Goal: Find contact information: Find contact information

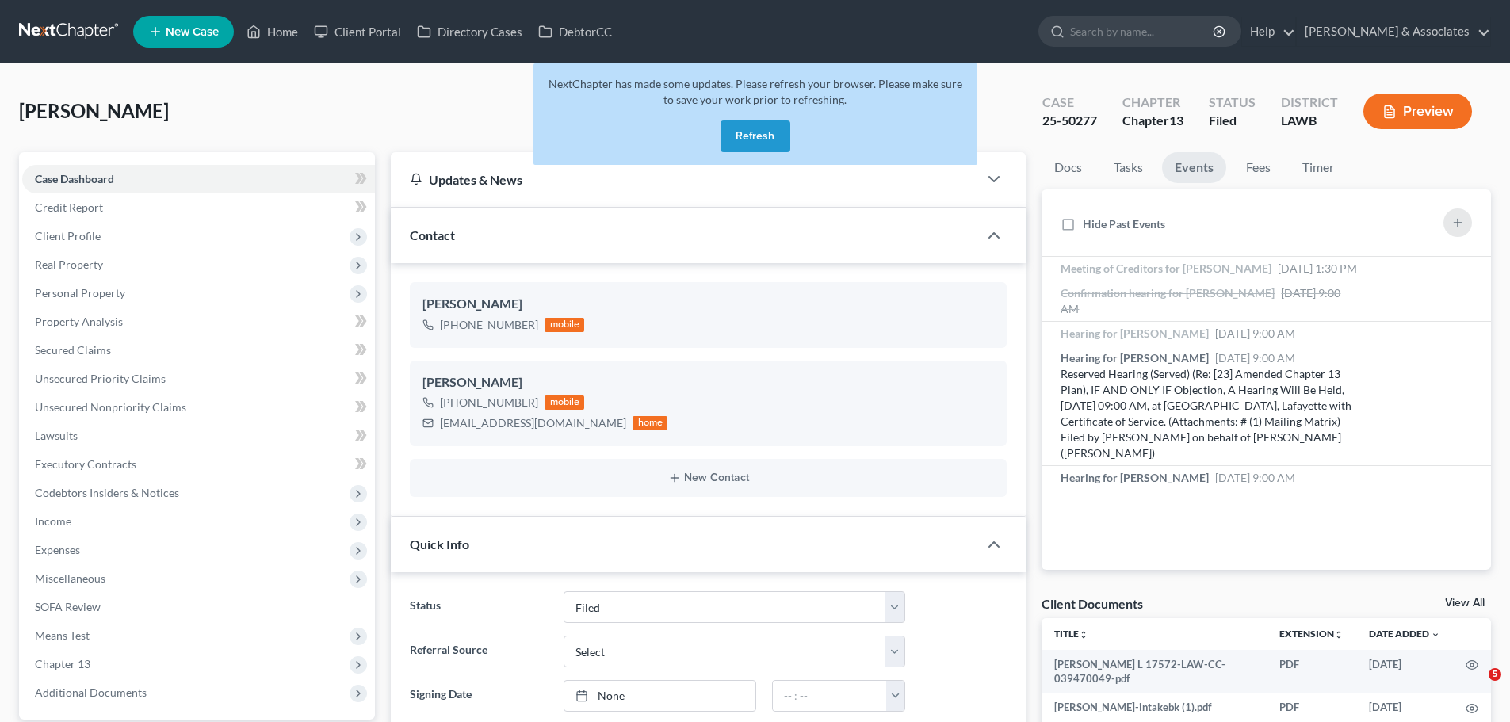
select select "8"
click at [740, 128] on button "Refresh" at bounding box center [755, 136] width 70 height 32
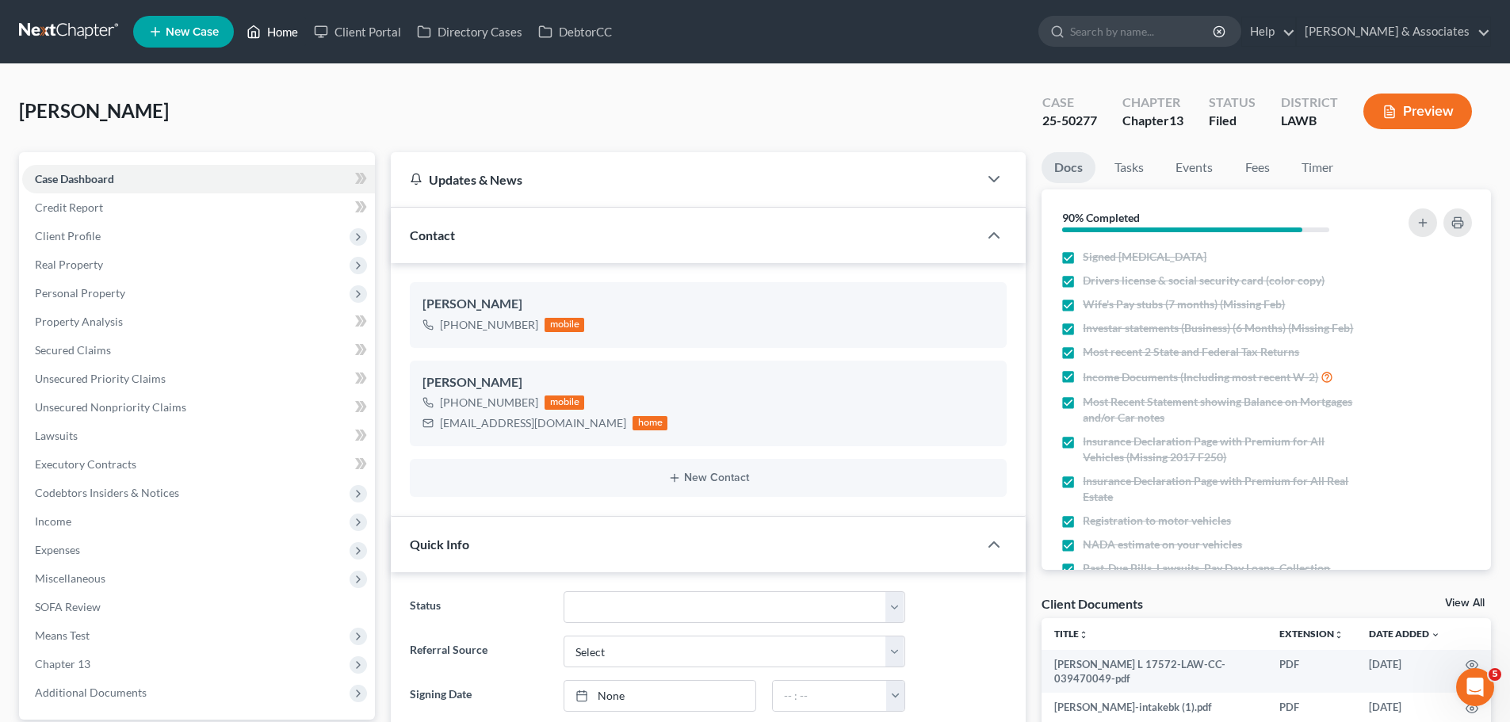
click at [285, 29] on link "Home" at bounding box center [272, 31] width 67 height 29
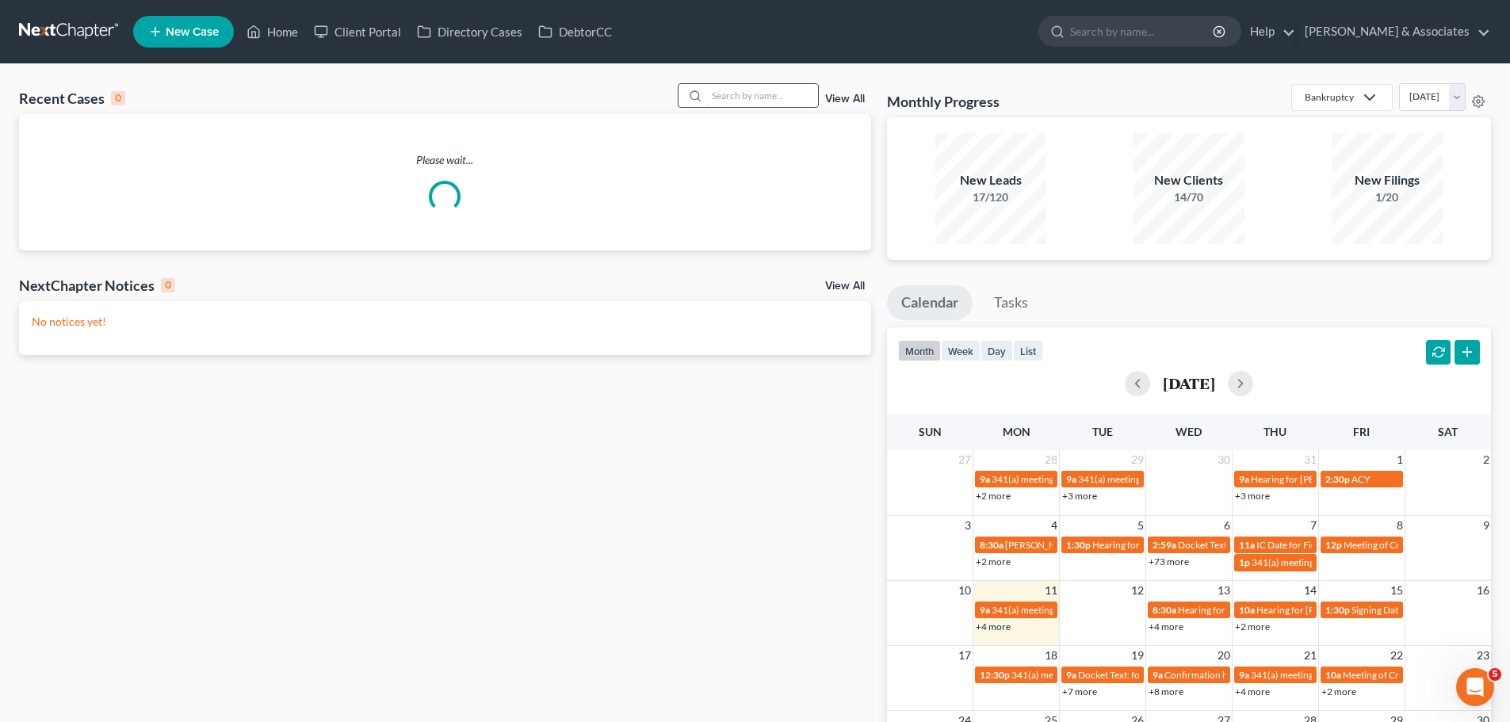
click at [745, 101] on input "search" at bounding box center [762, 95] width 111 height 23
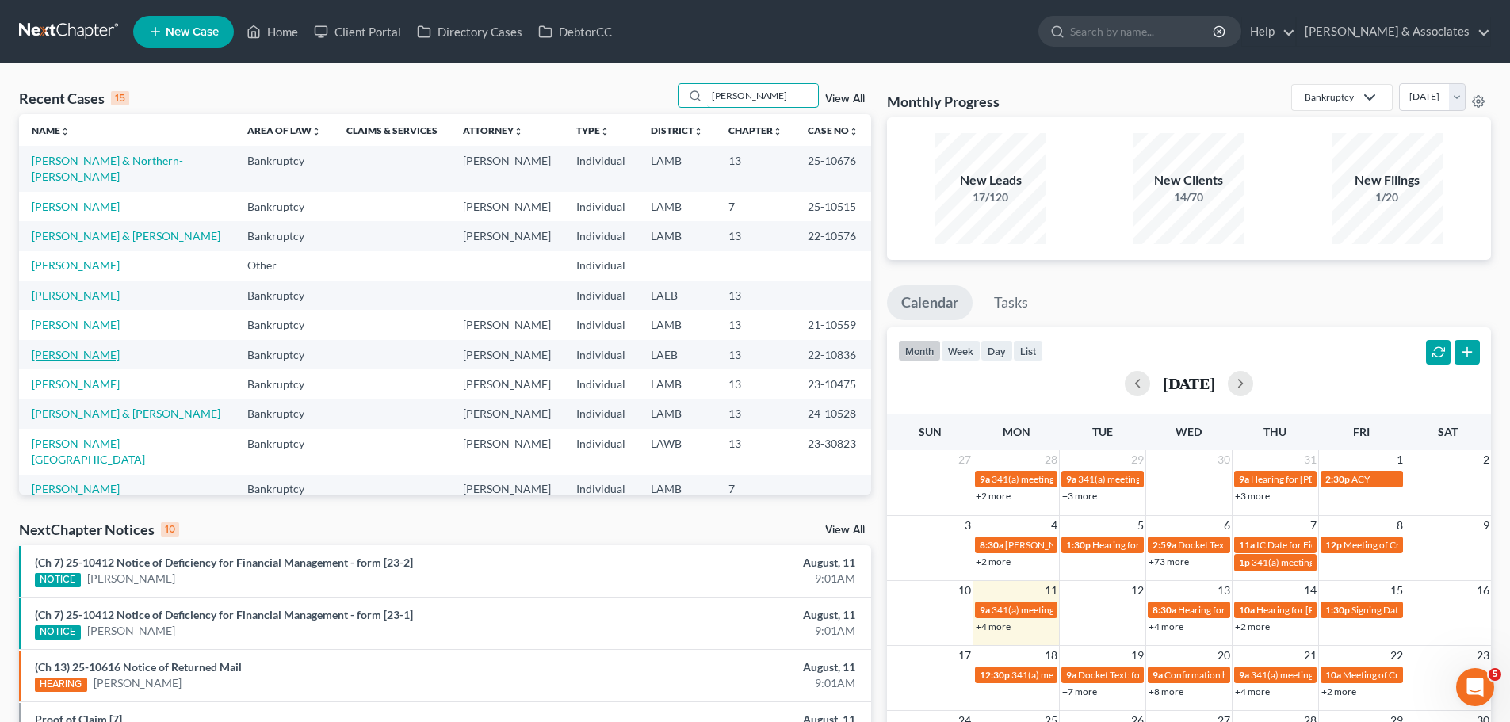
type input "[PERSON_NAME]"
click at [78, 361] on link "[PERSON_NAME]" at bounding box center [76, 354] width 88 height 13
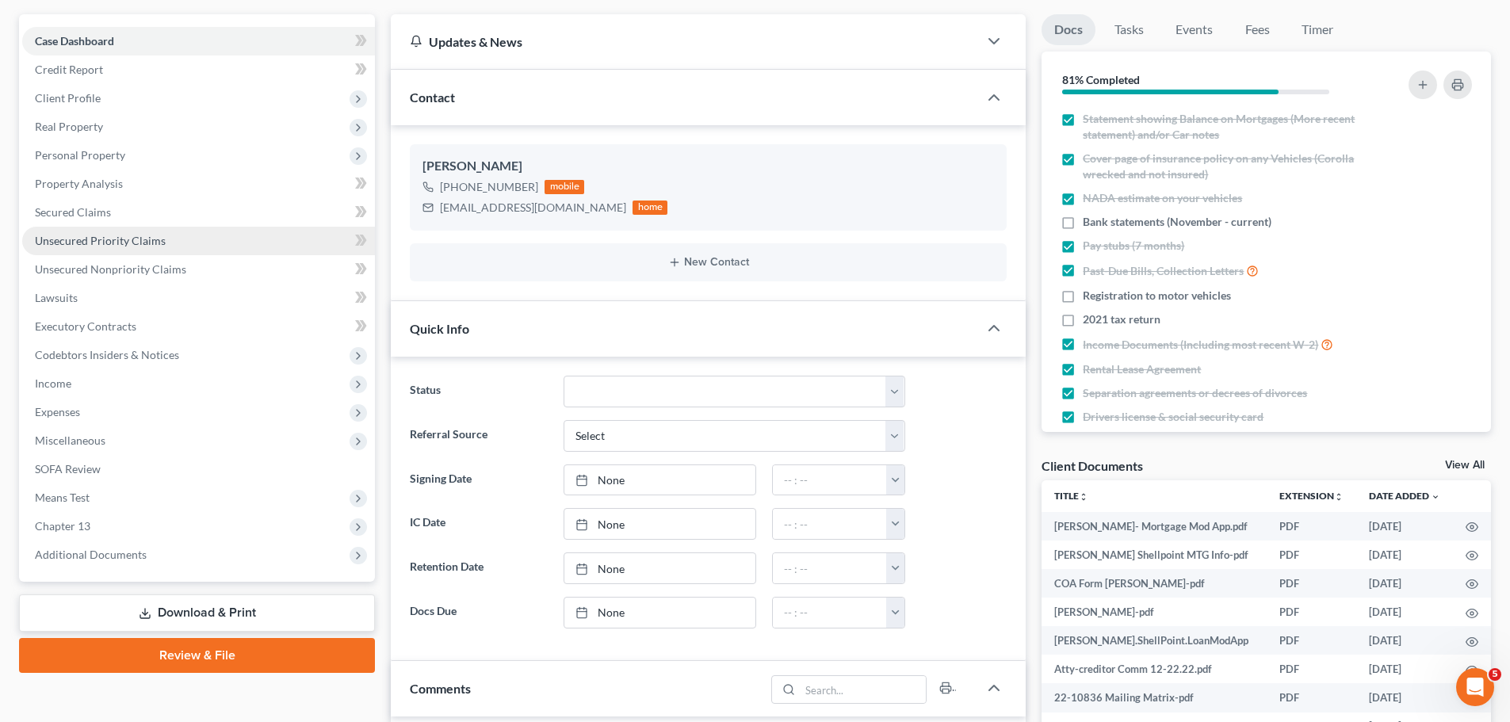
scroll to position [238, 0]
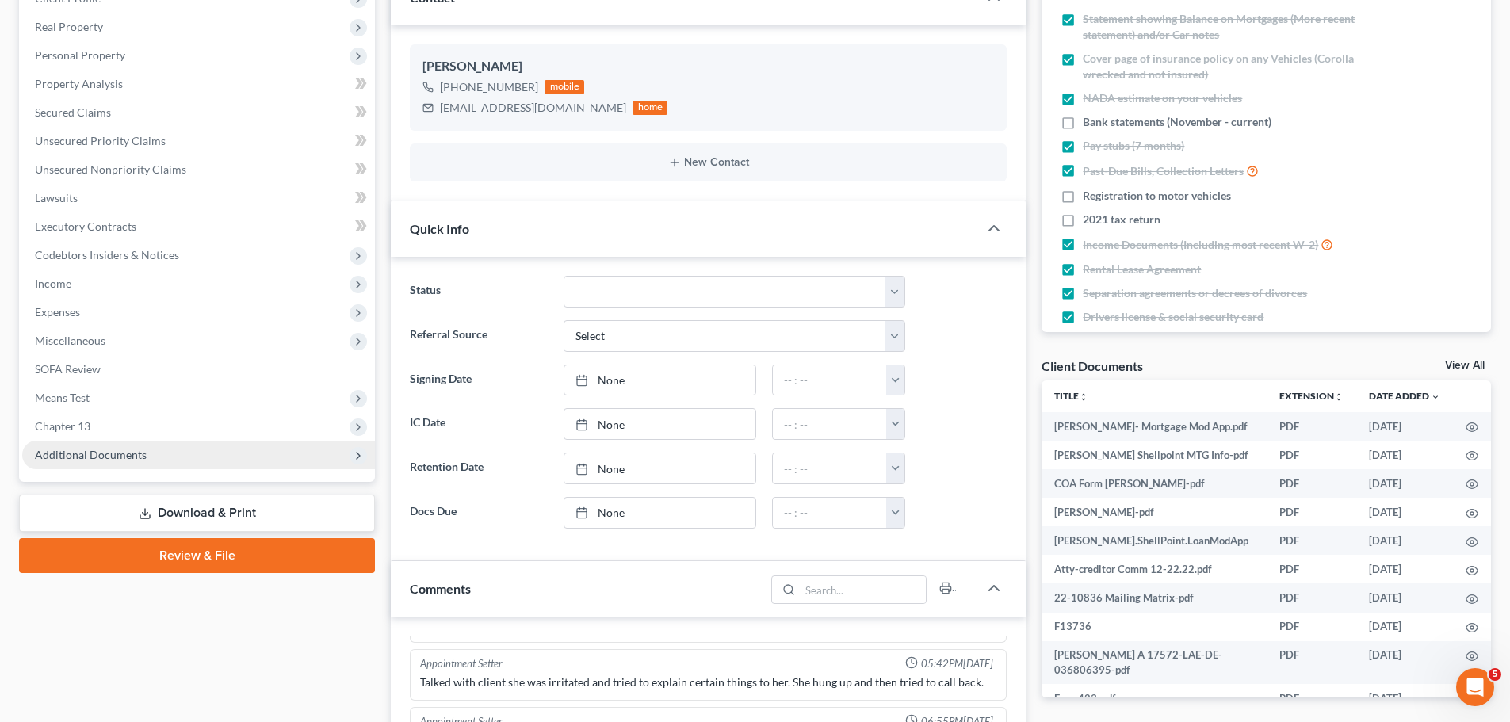
click at [110, 453] on span "Additional Documents" at bounding box center [91, 454] width 112 height 13
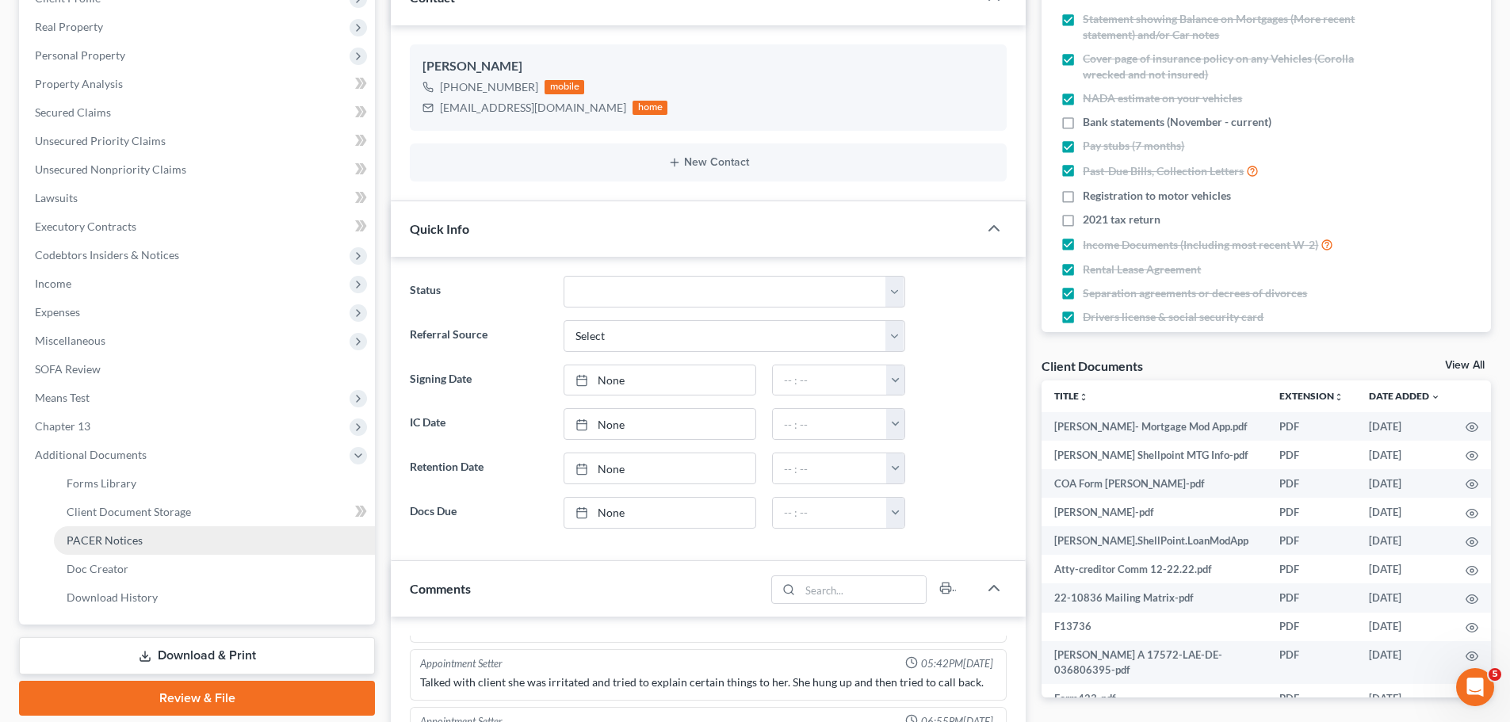
click at [128, 540] on span "PACER Notices" at bounding box center [105, 539] width 76 height 13
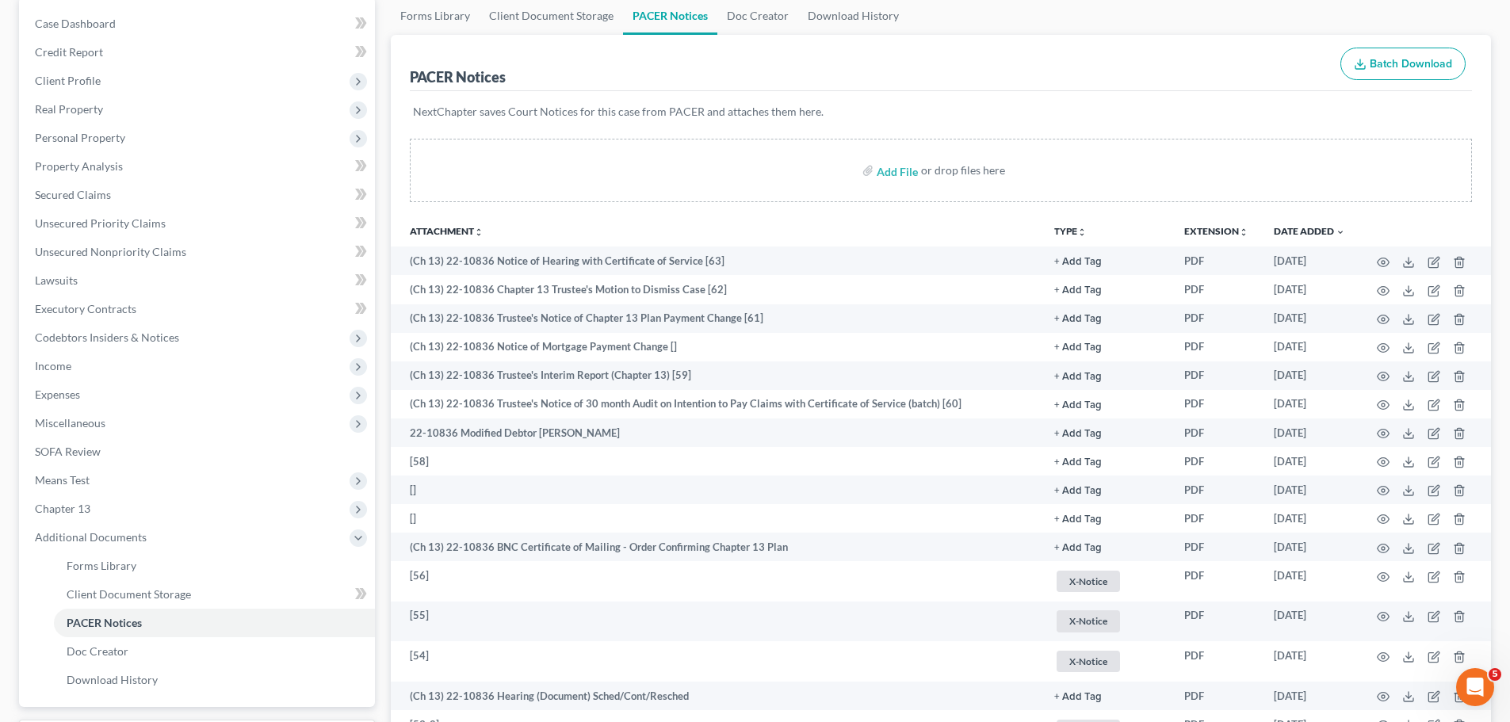
scroll to position [159, 0]
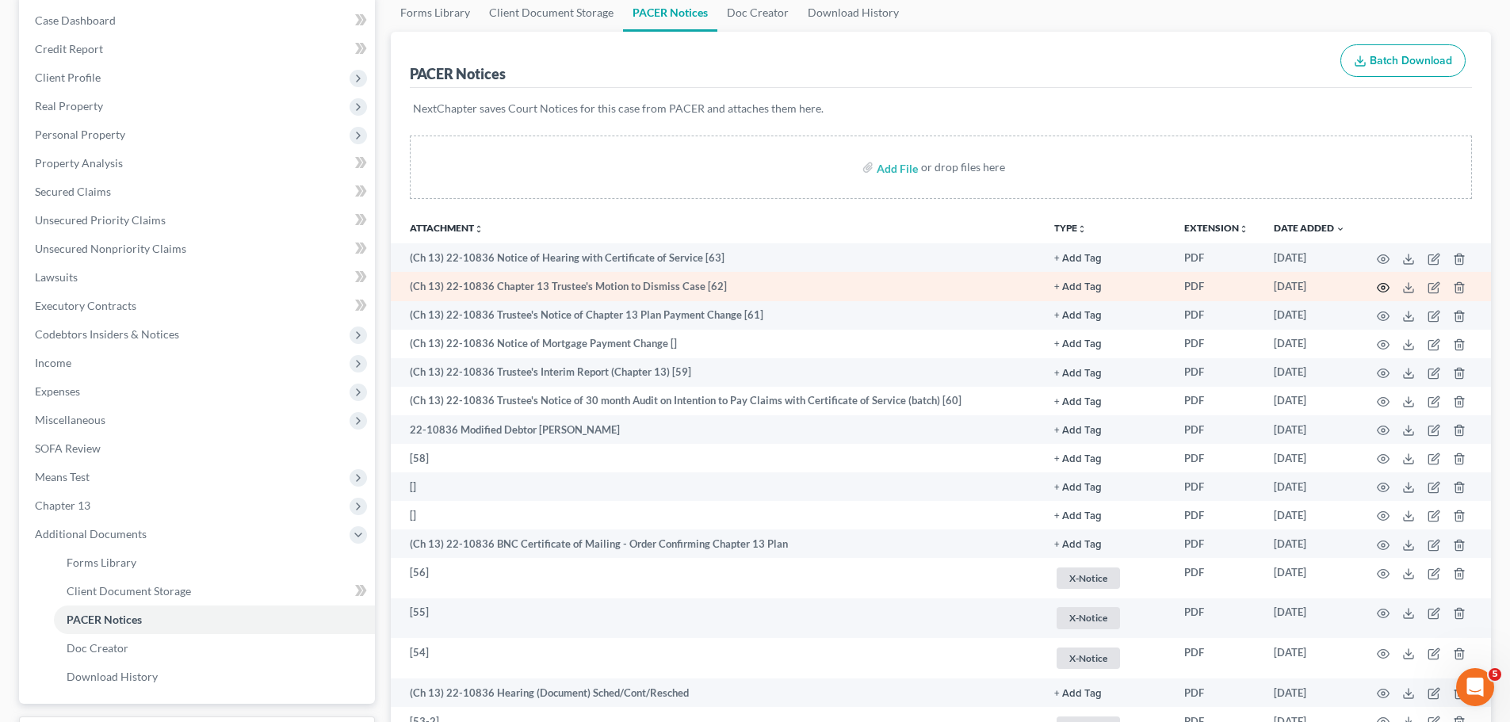
click at [1386, 292] on icon "button" at bounding box center [1383, 287] width 13 height 13
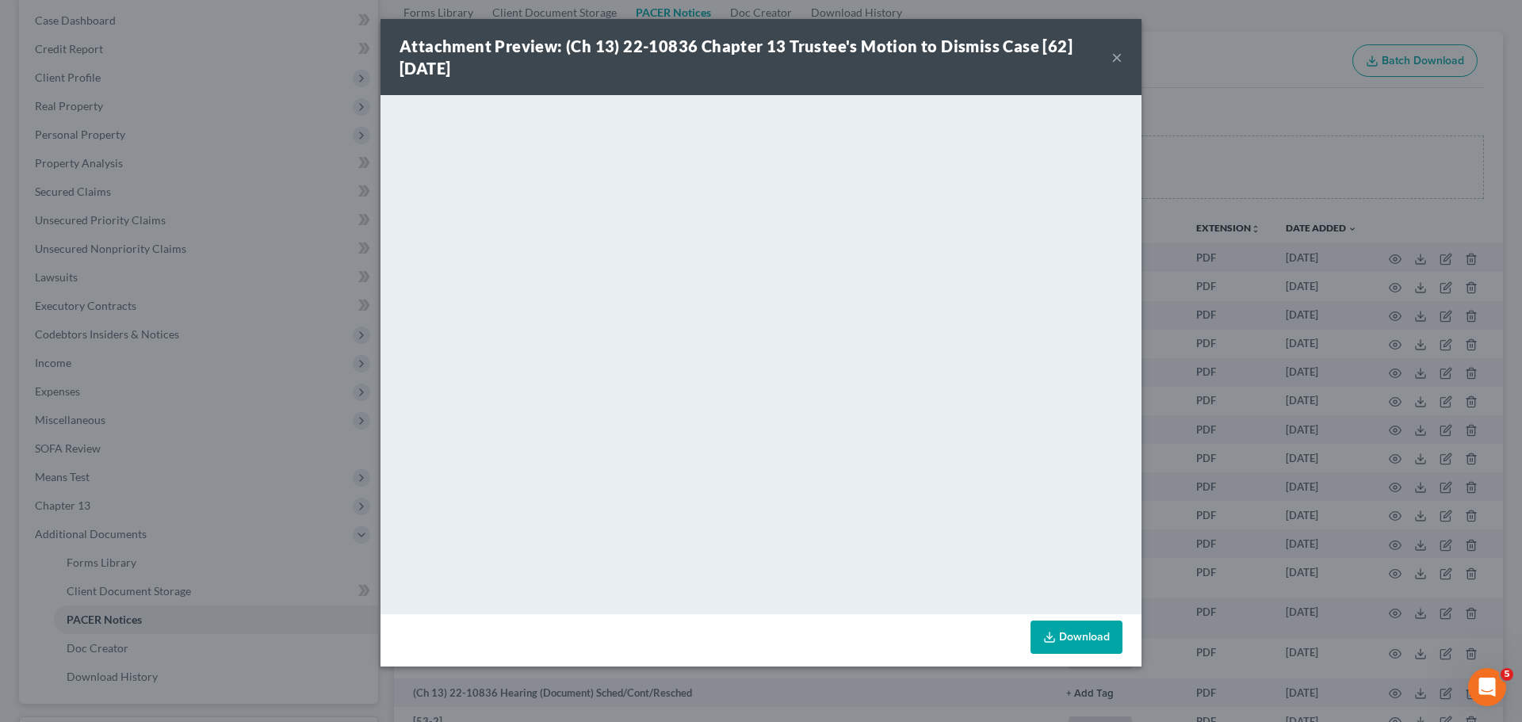
click at [1115, 59] on button "×" at bounding box center [1116, 57] width 11 height 19
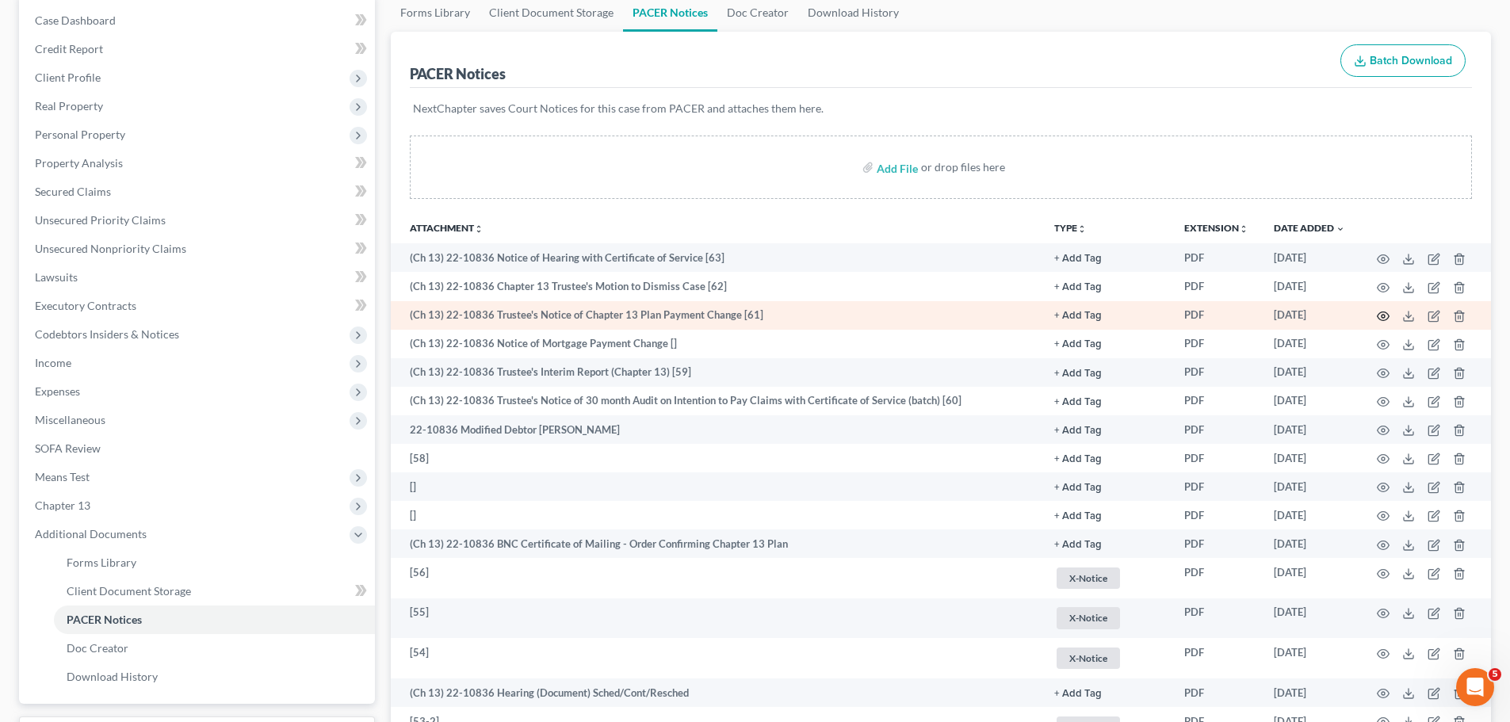
click at [1387, 314] on icon "button" at bounding box center [1383, 316] width 12 height 9
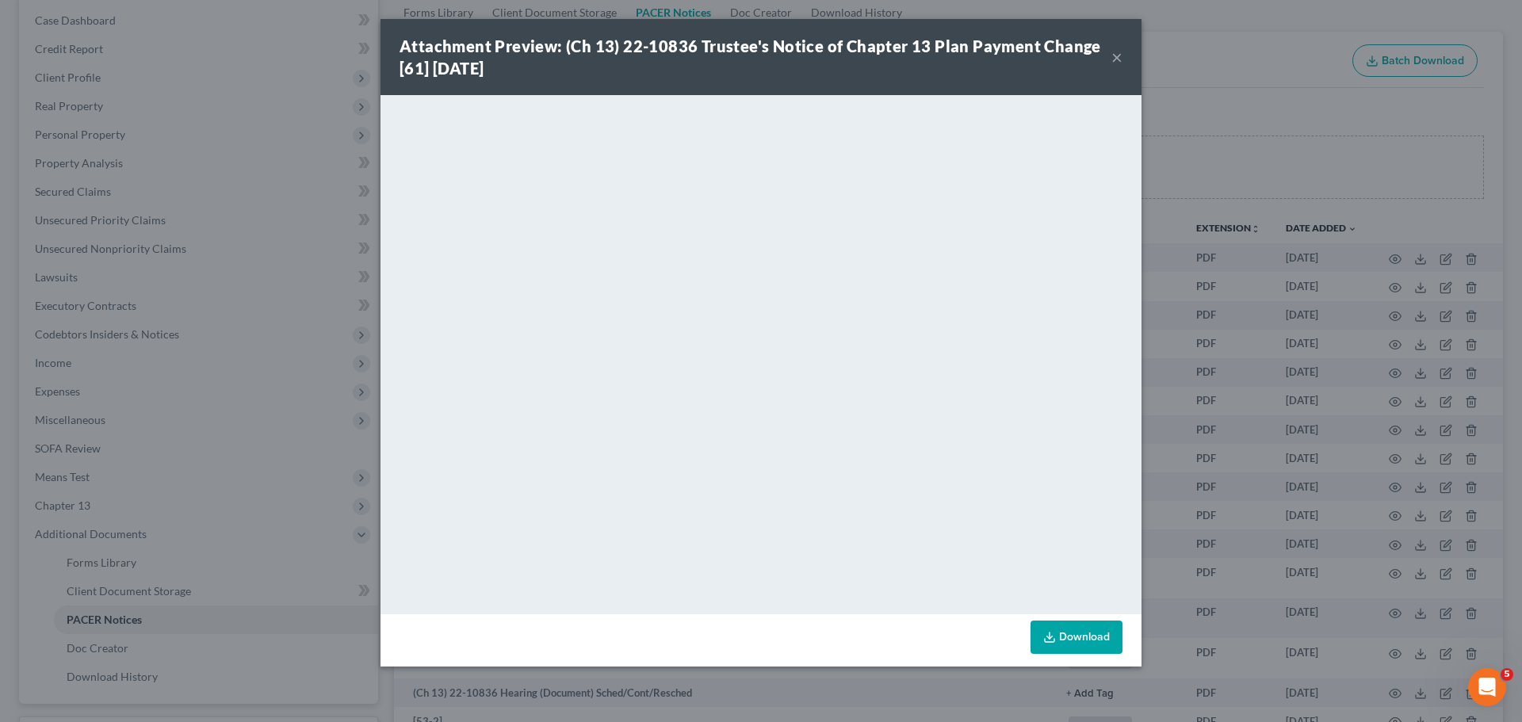
click at [1120, 58] on button "×" at bounding box center [1116, 57] width 11 height 19
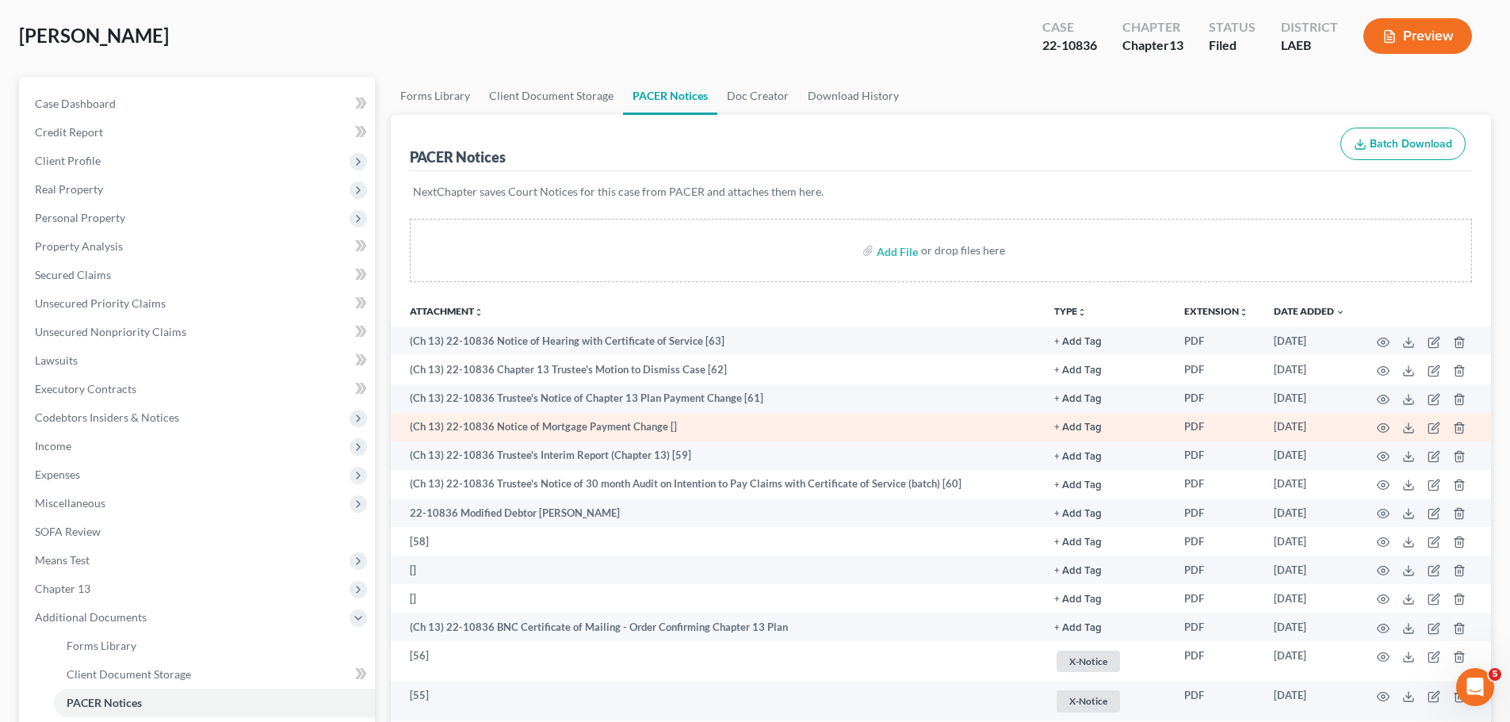
scroll to position [79, 0]
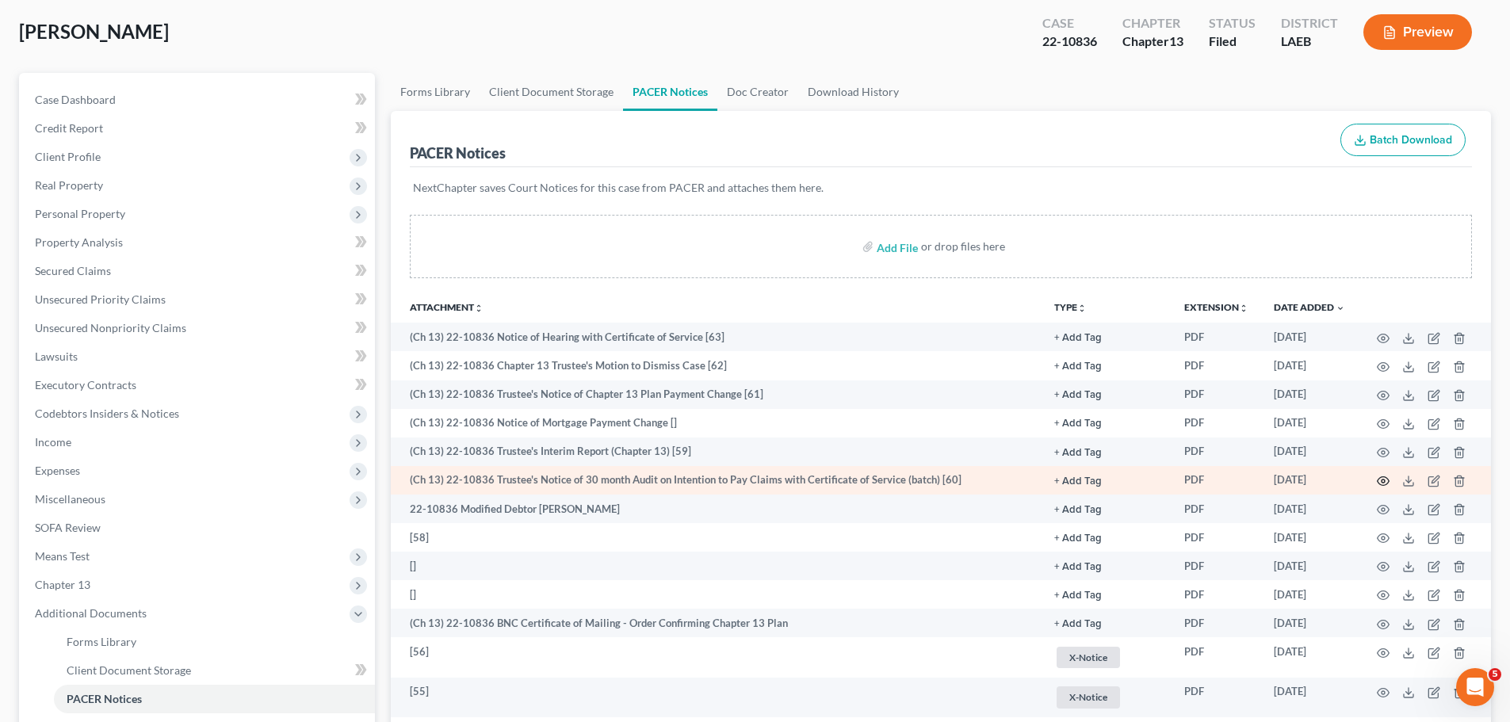
click at [1385, 483] on icon "button" at bounding box center [1383, 481] width 13 height 13
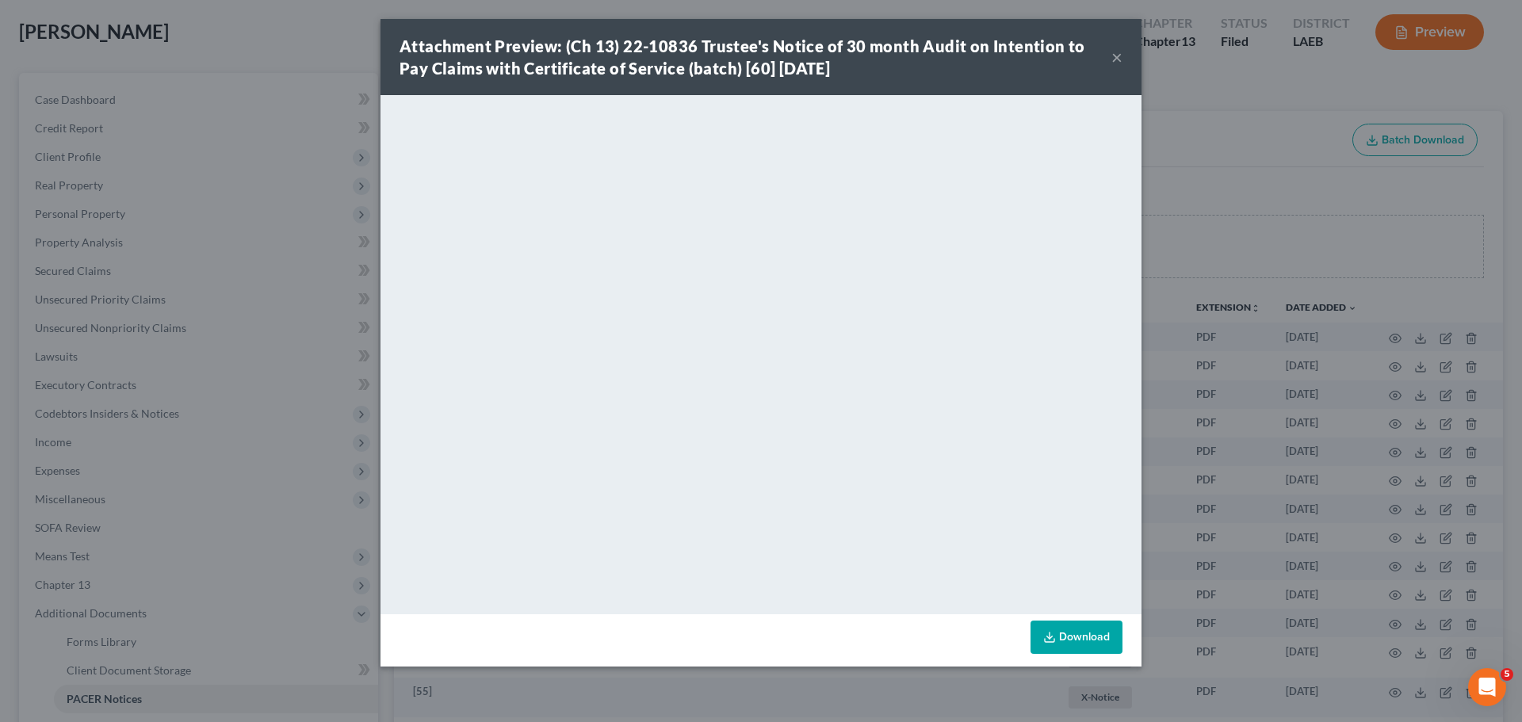
click at [1117, 54] on button "×" at bounding box center [1116, 57] width 11 height 19
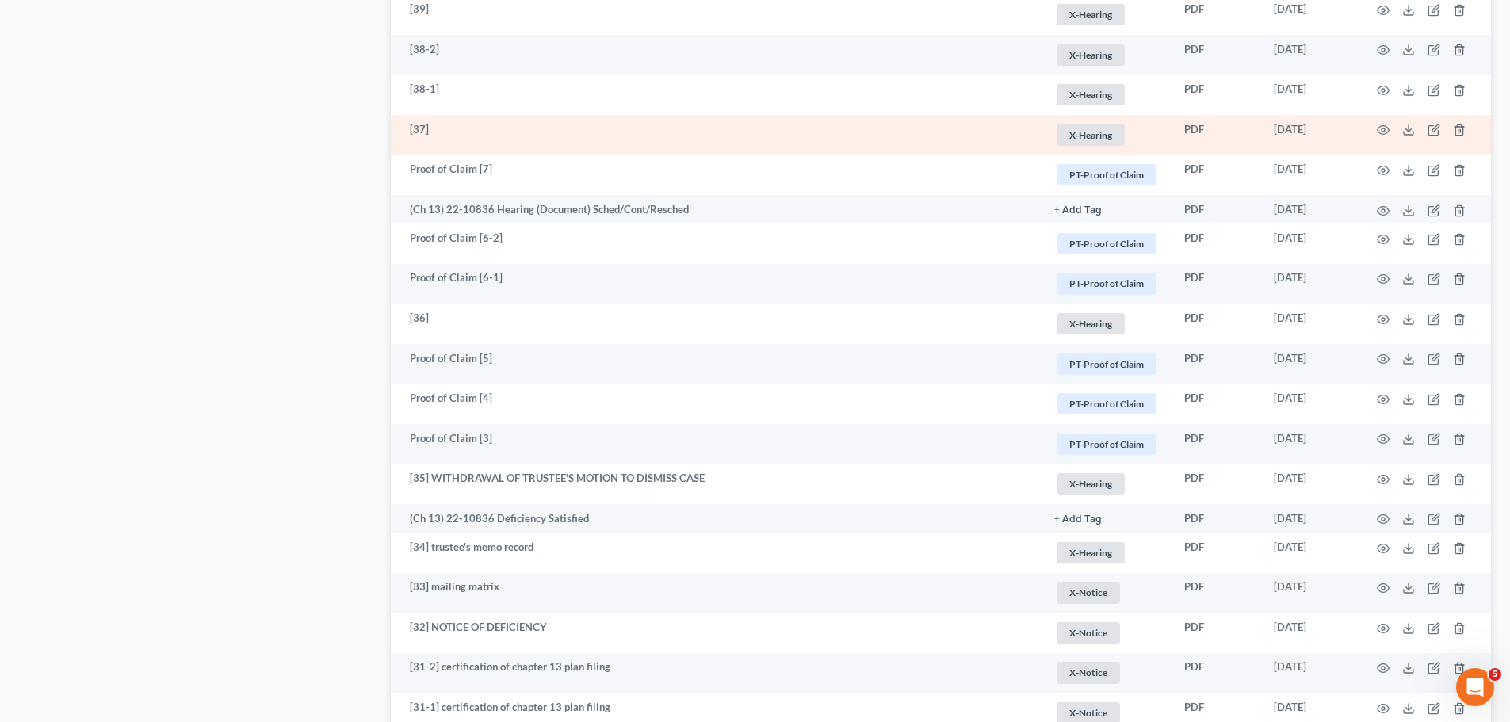
scroll to position [1664, 0]
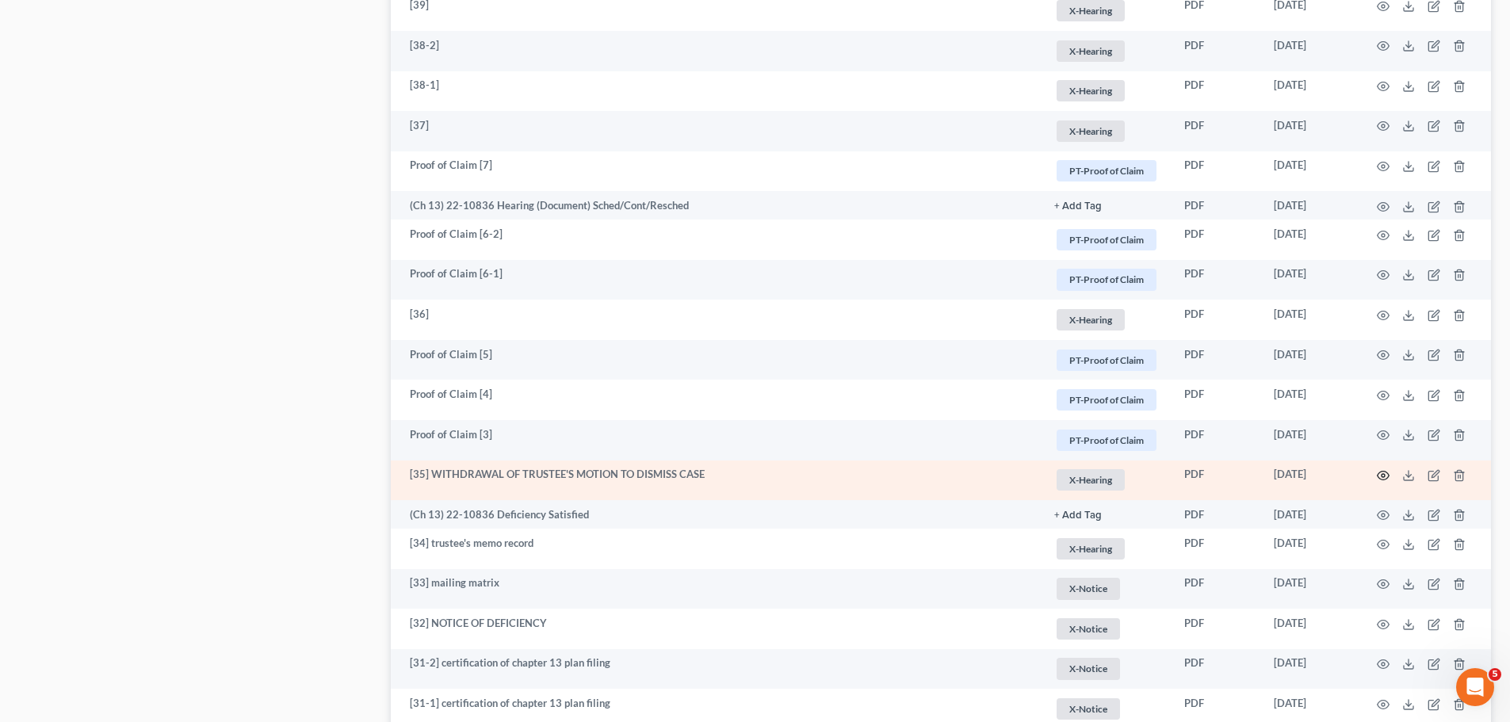
click at [1380, 475] on icon "button" at bounding box center [1383, 475] width 13 height 13
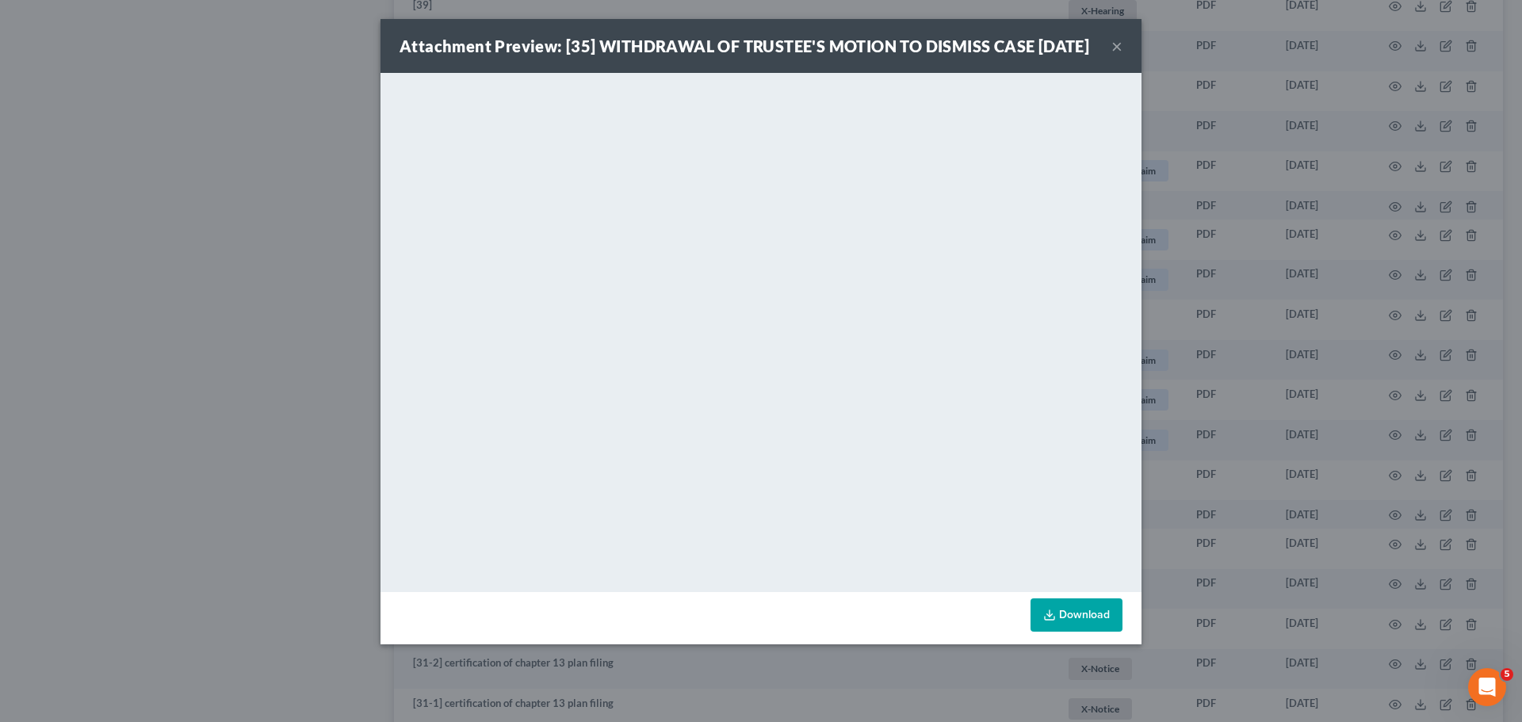
click at [1116, 51] on button "×" at bounding box center [1116, 45] width 11 height 19
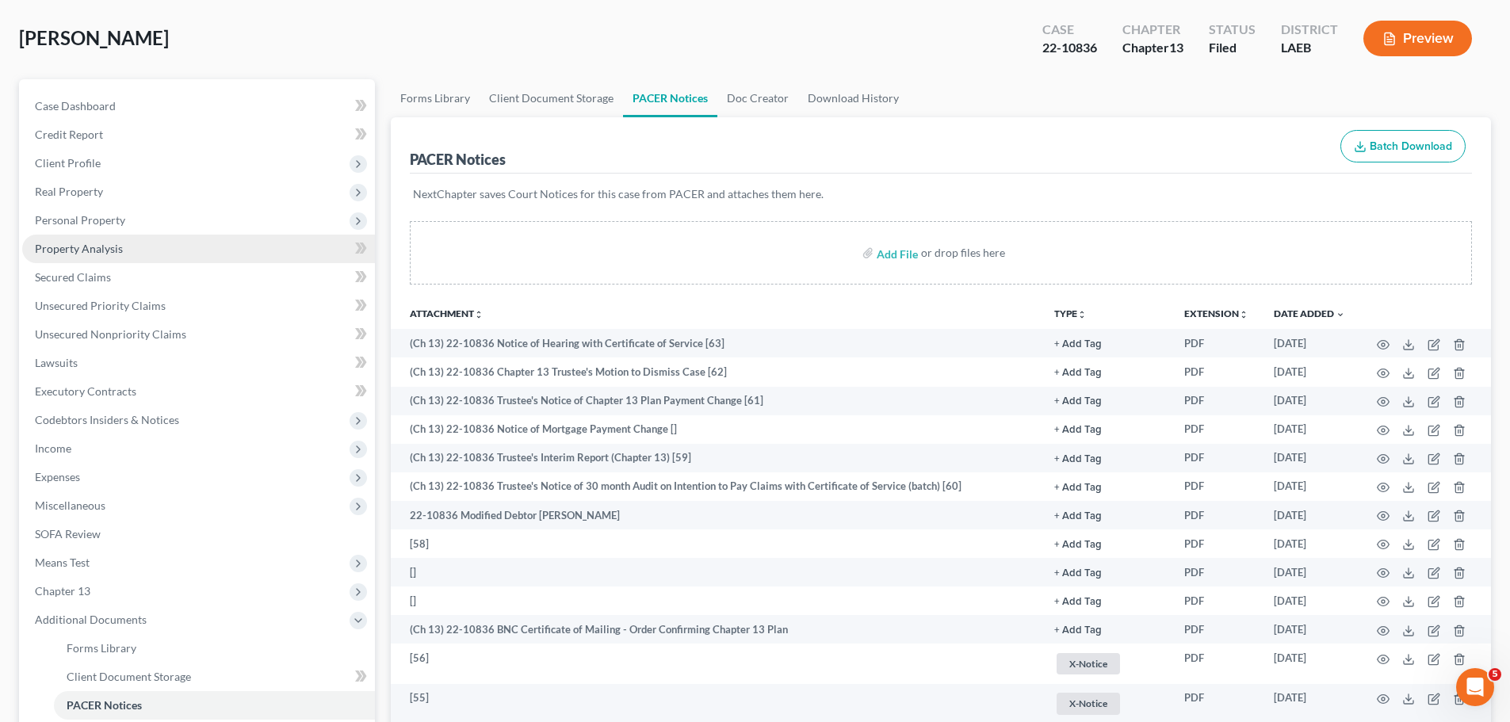
scroll to position [79, 0]
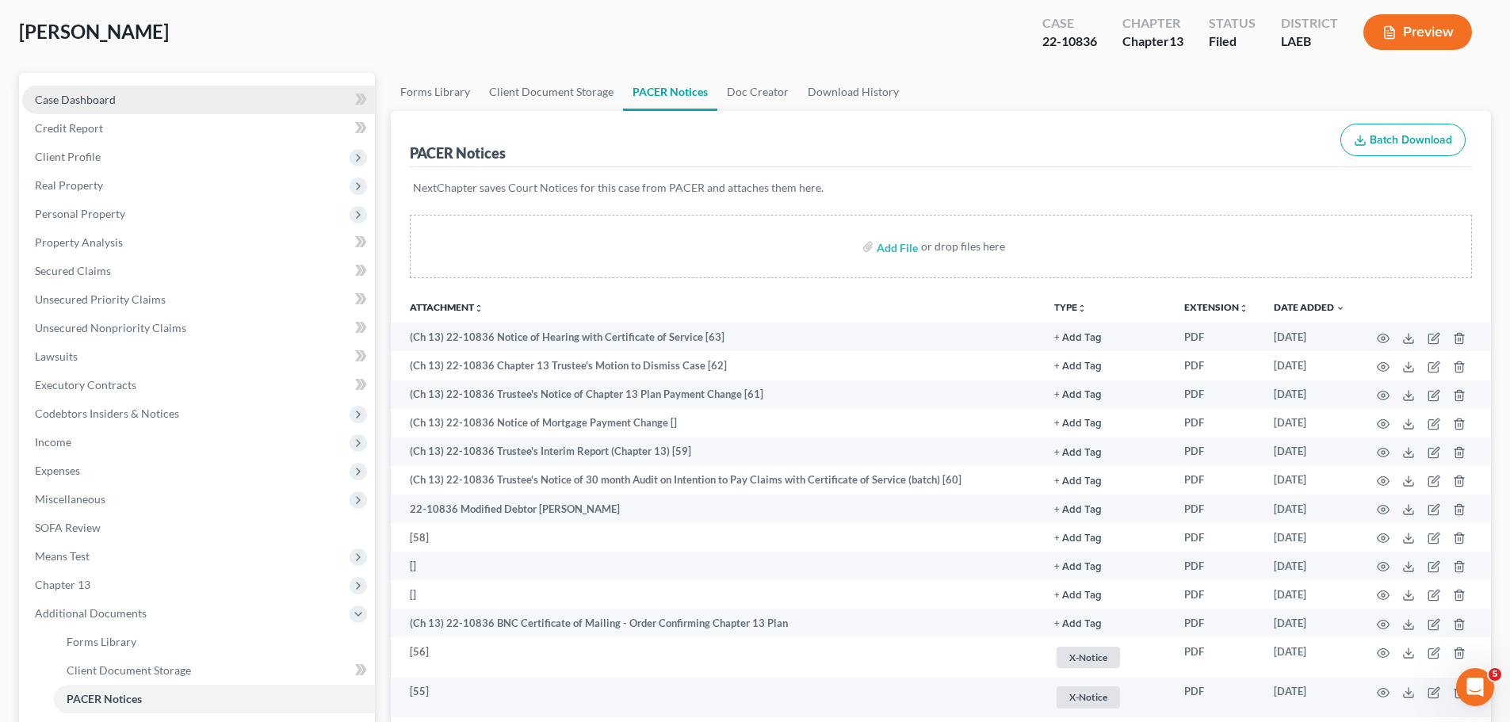
click at [71, 108] on link "Case Dashboard" at bounding box center [198, 100] width 353 height 29
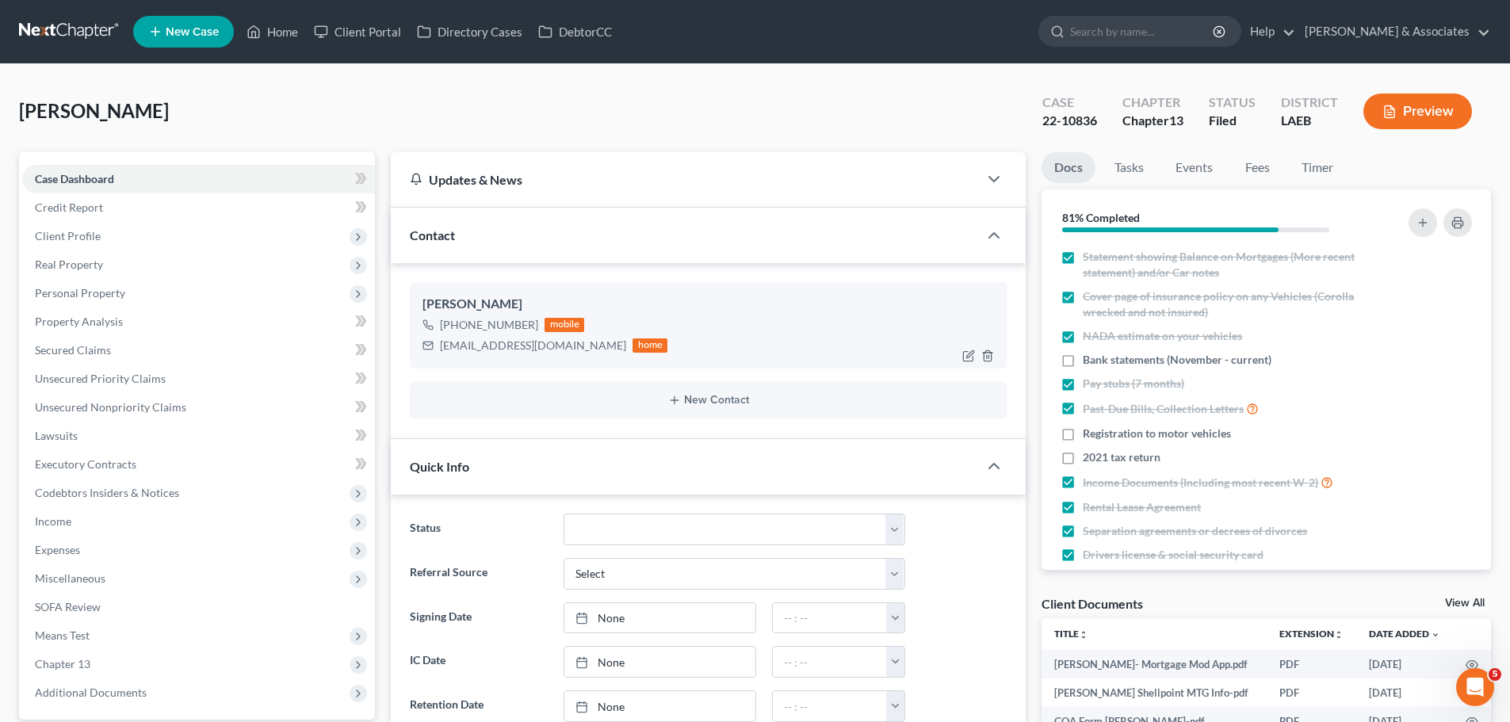
scroll to position [2974, 0]
click at [274, 31] on link "Home" at bounding box center [272, 31] width 67 height 29
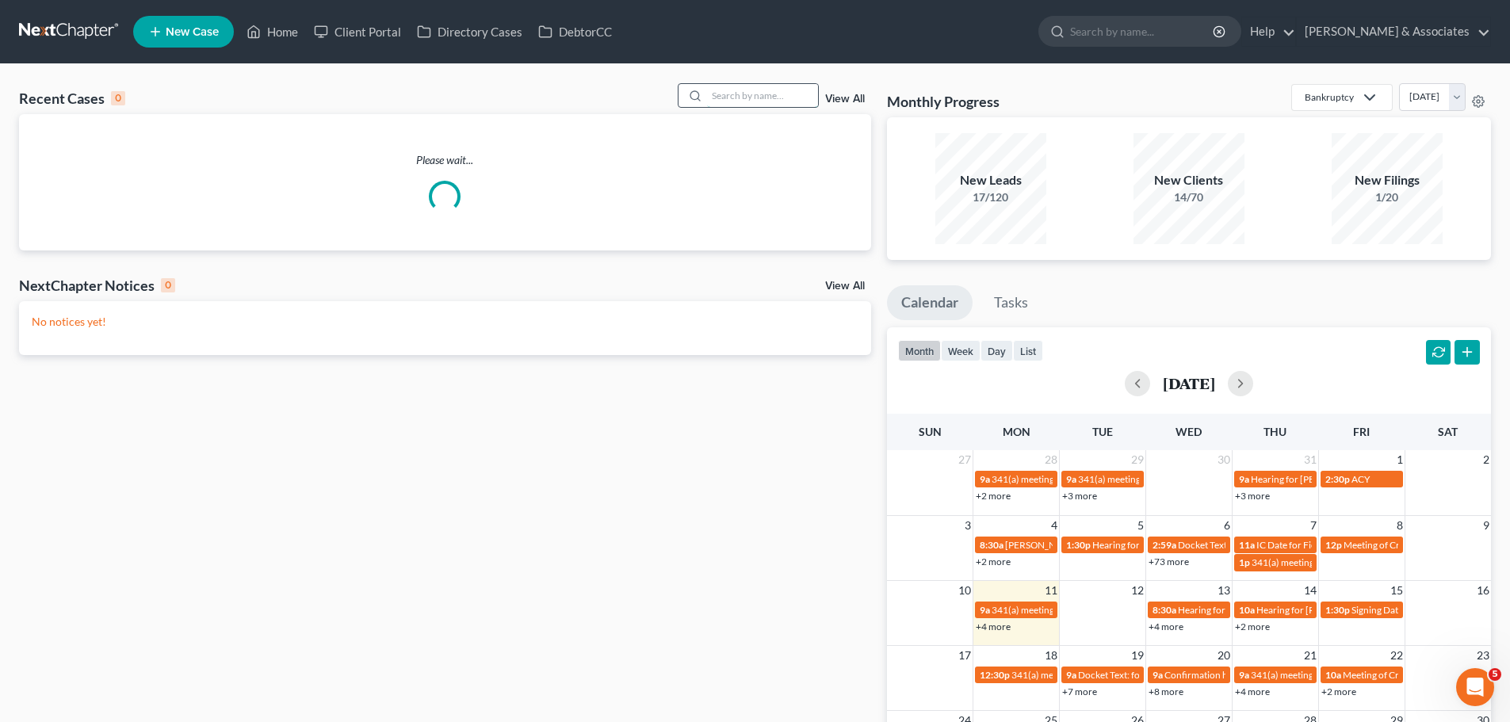
click at [751, 91] on input "search" at bounding box center [762, 95] width 111 height 23
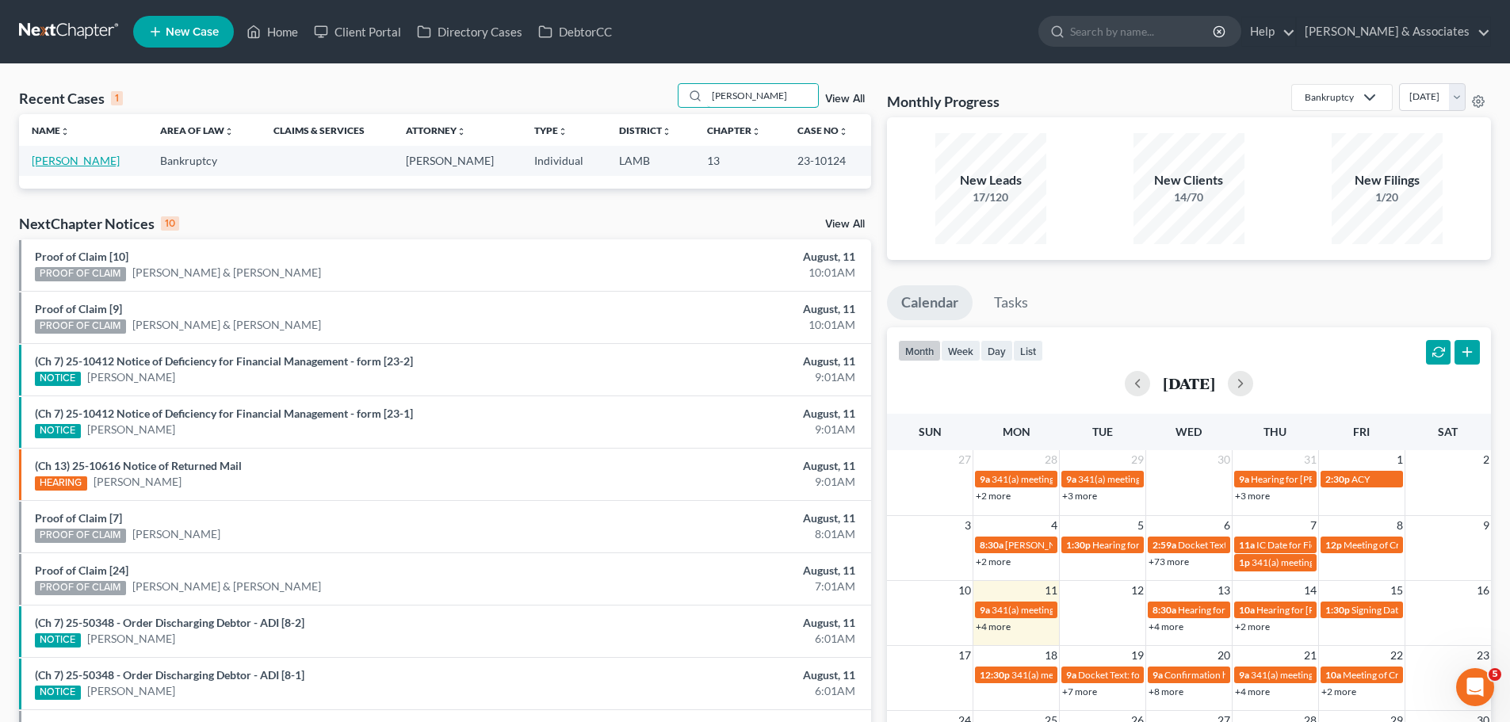
type input "[PERSON_NAME]"
click at [79, 155] on link "[PERSON_NAME]" at bounding box center [76, 160] width 88 height 13
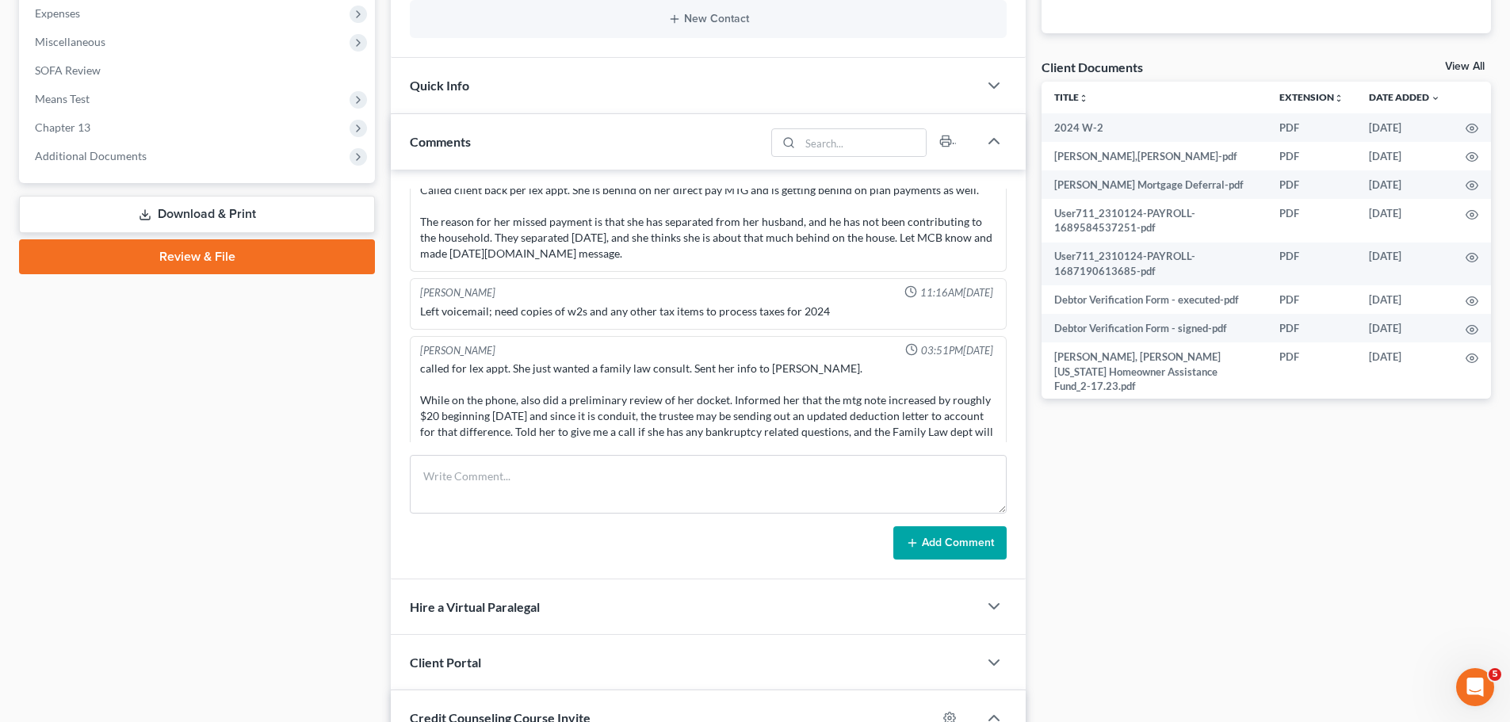
scroll to position [555, 0]
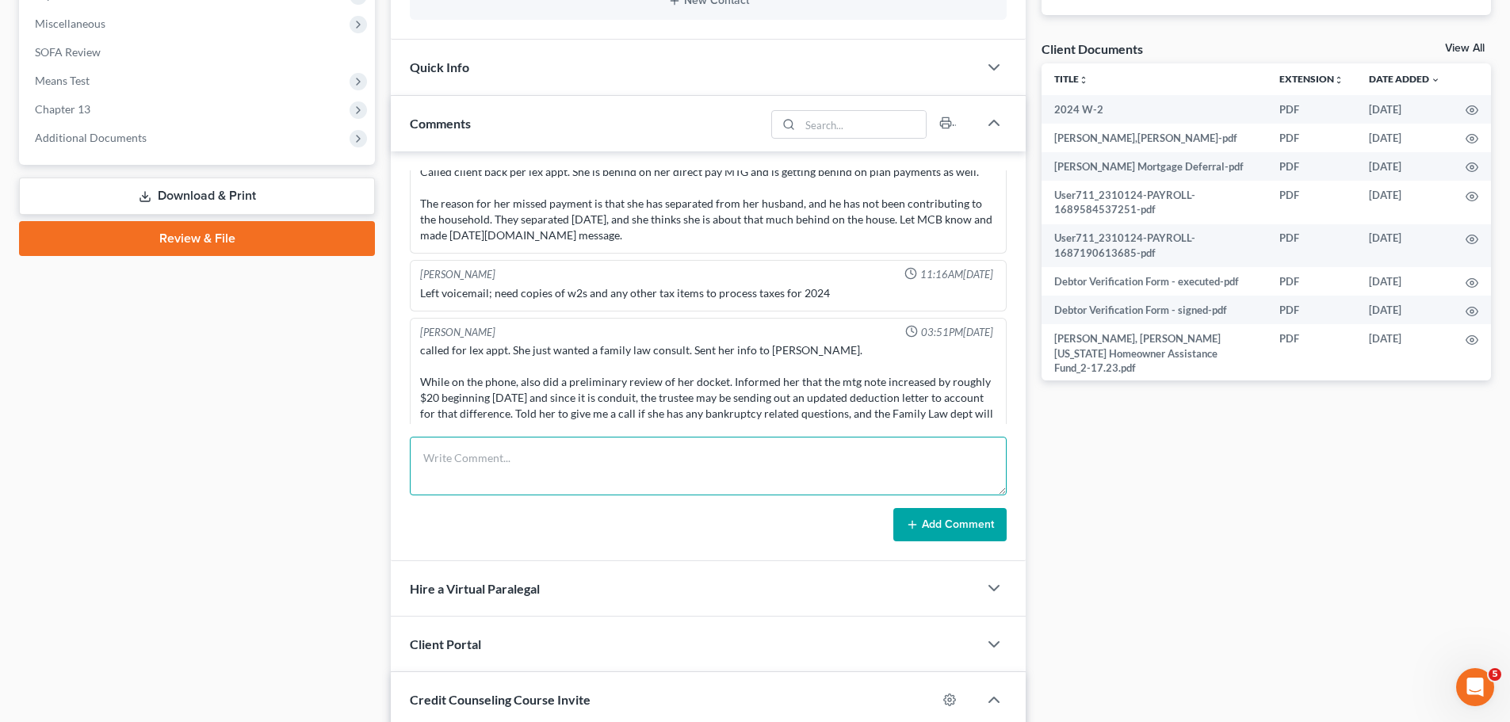
click at [516, 455] on textarea at bounding box center [708, 466] width 597 height 59
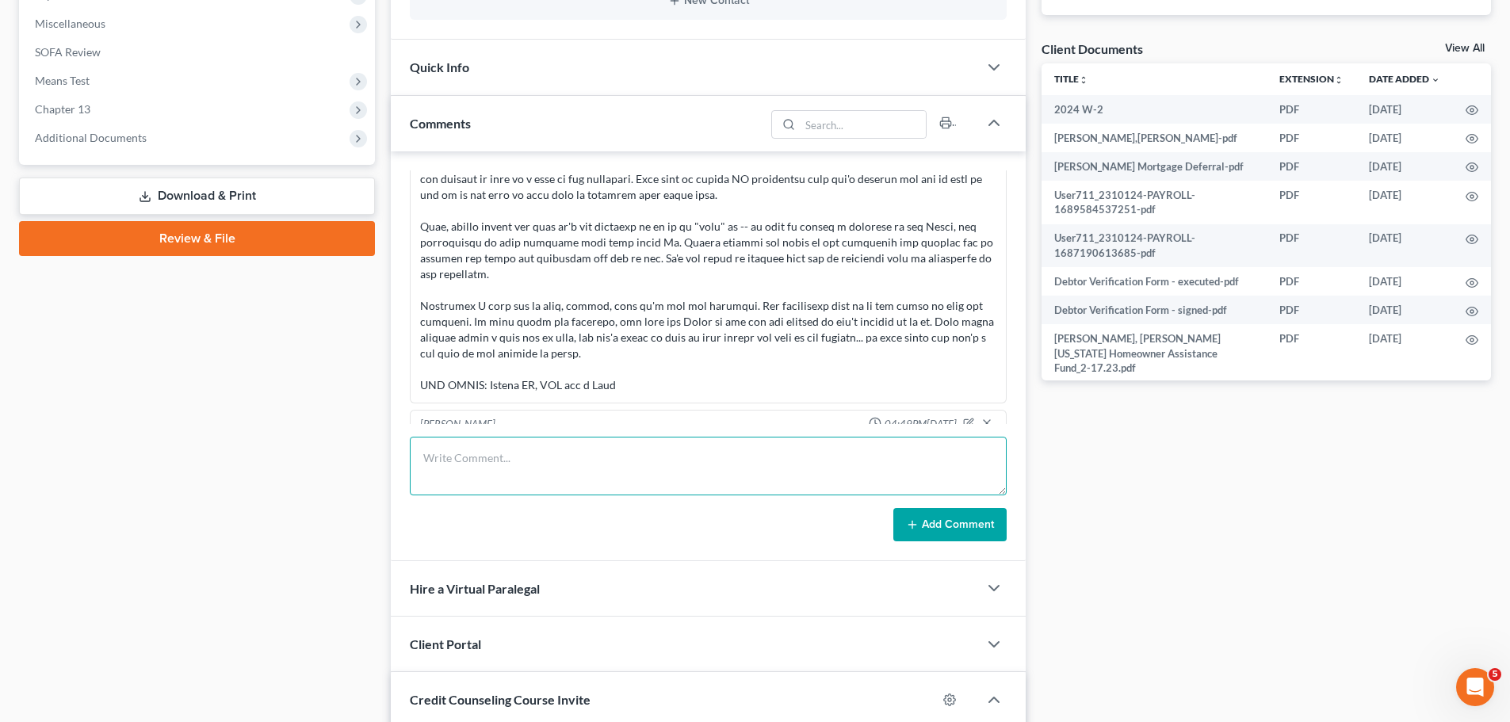
scroll to position [5711, 0]
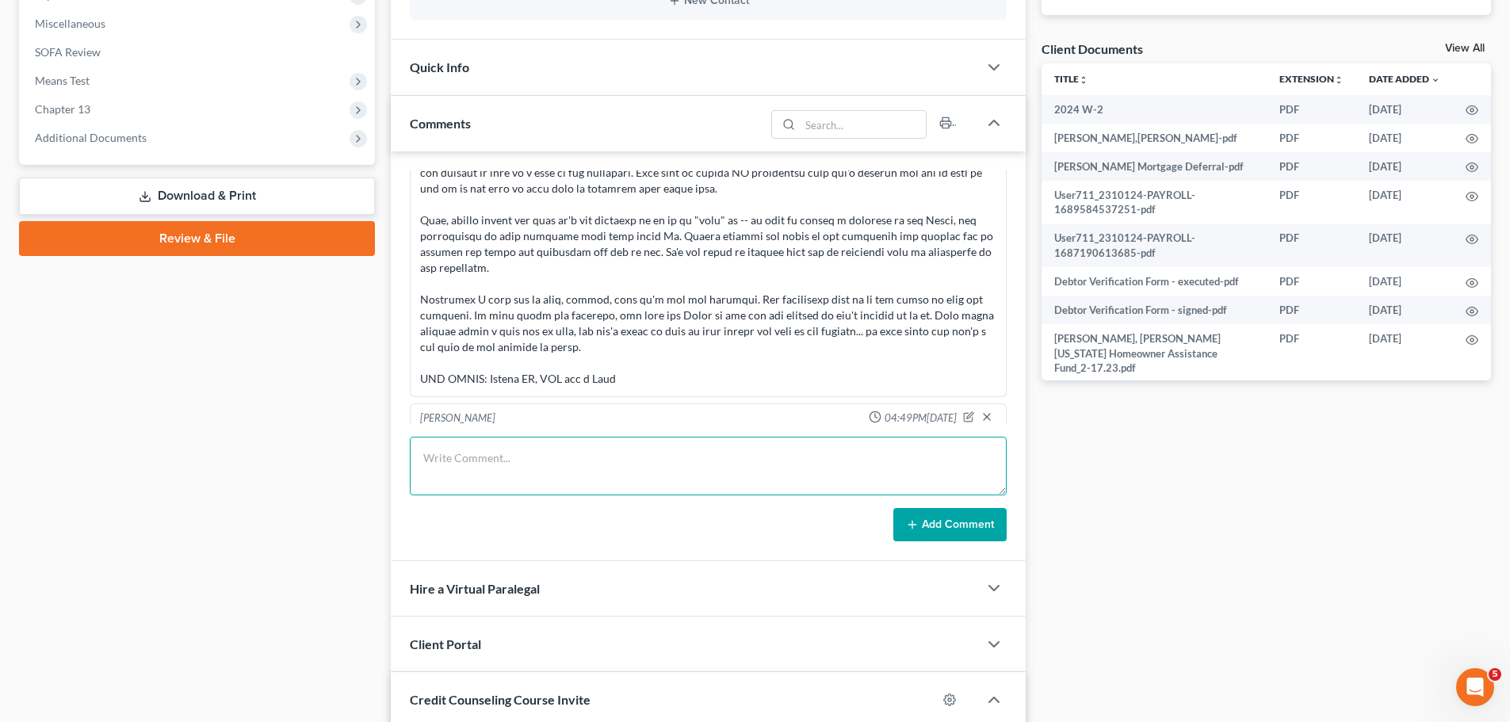
click at [470, 464] on textarea at bounding box center [708, 466] width 597 height 59
paste textarea "She called me back. I relayed all the info. When I brought up that she still ha…"
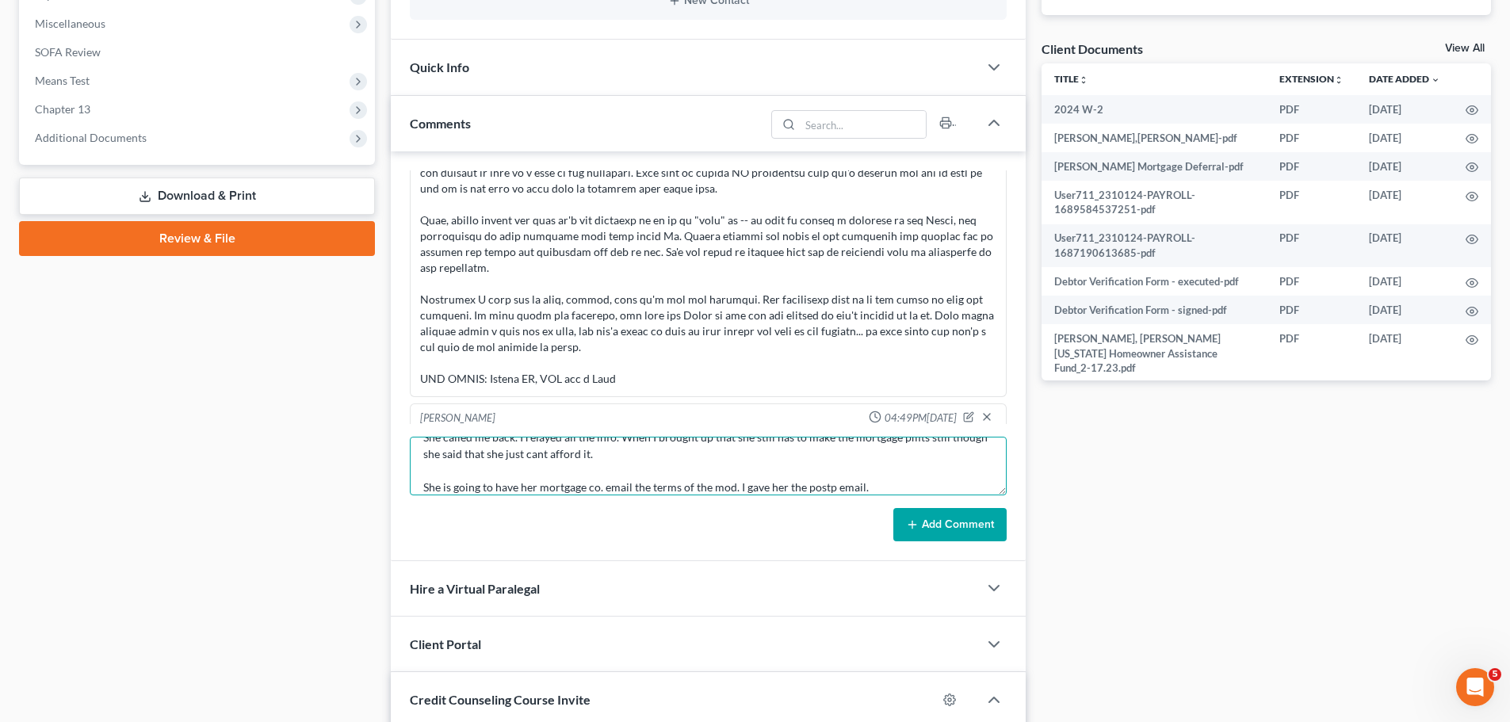
type textarea "She called me back. I relayed all the info. When I brought up that she still ha…"
click at [942, 525] on button "Add Comment" at bounding box center [949, 524] width 113 height 33
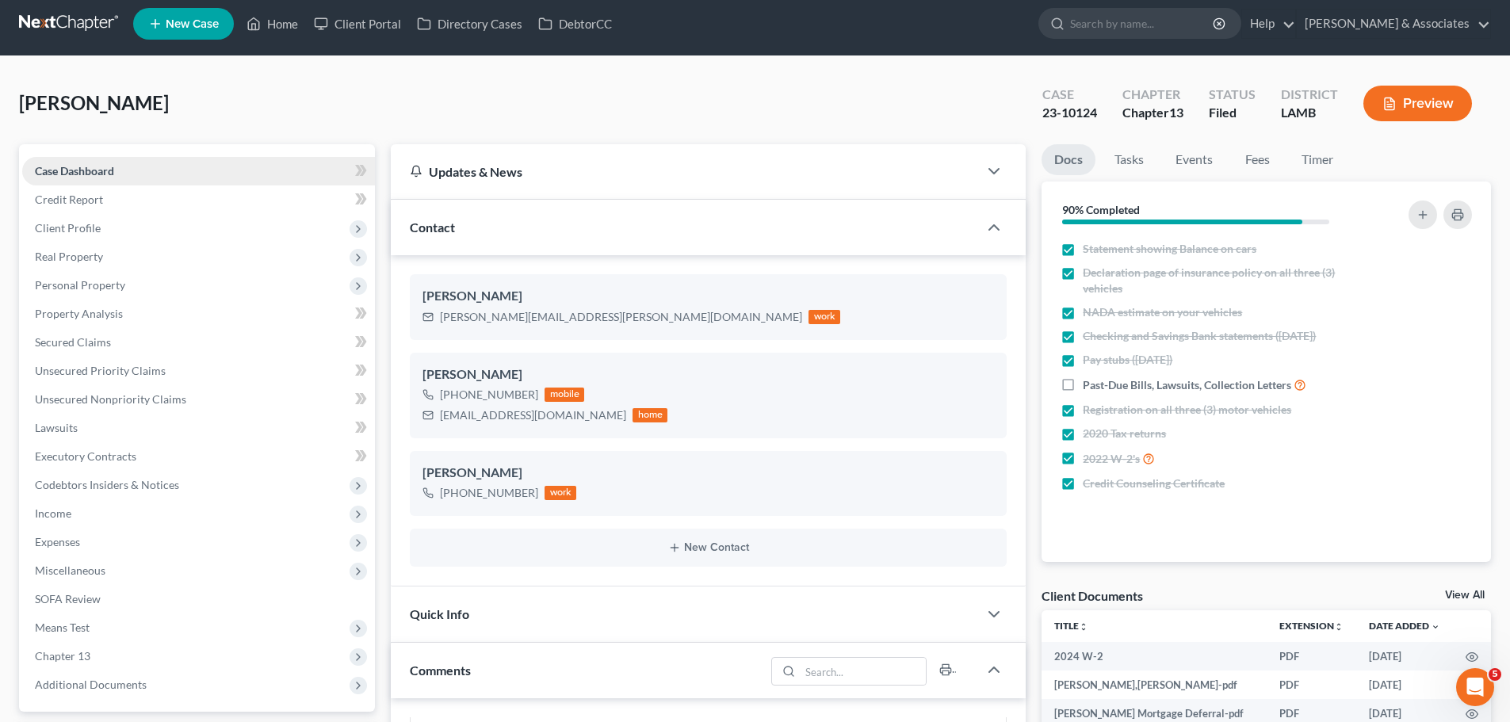
scroll to position [0, 0]
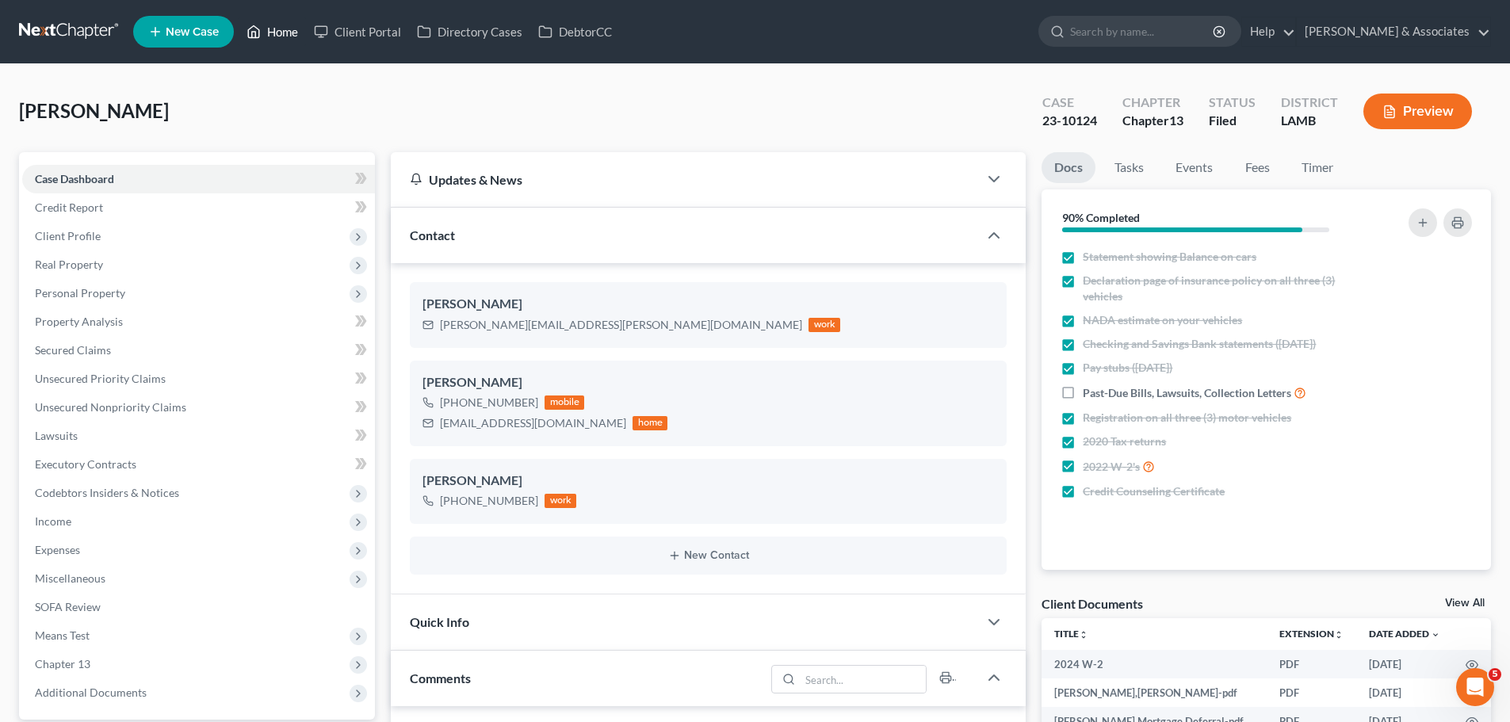
click at [276, 25] on link "Home" at bounding box center [272, 31] width 67 height 29
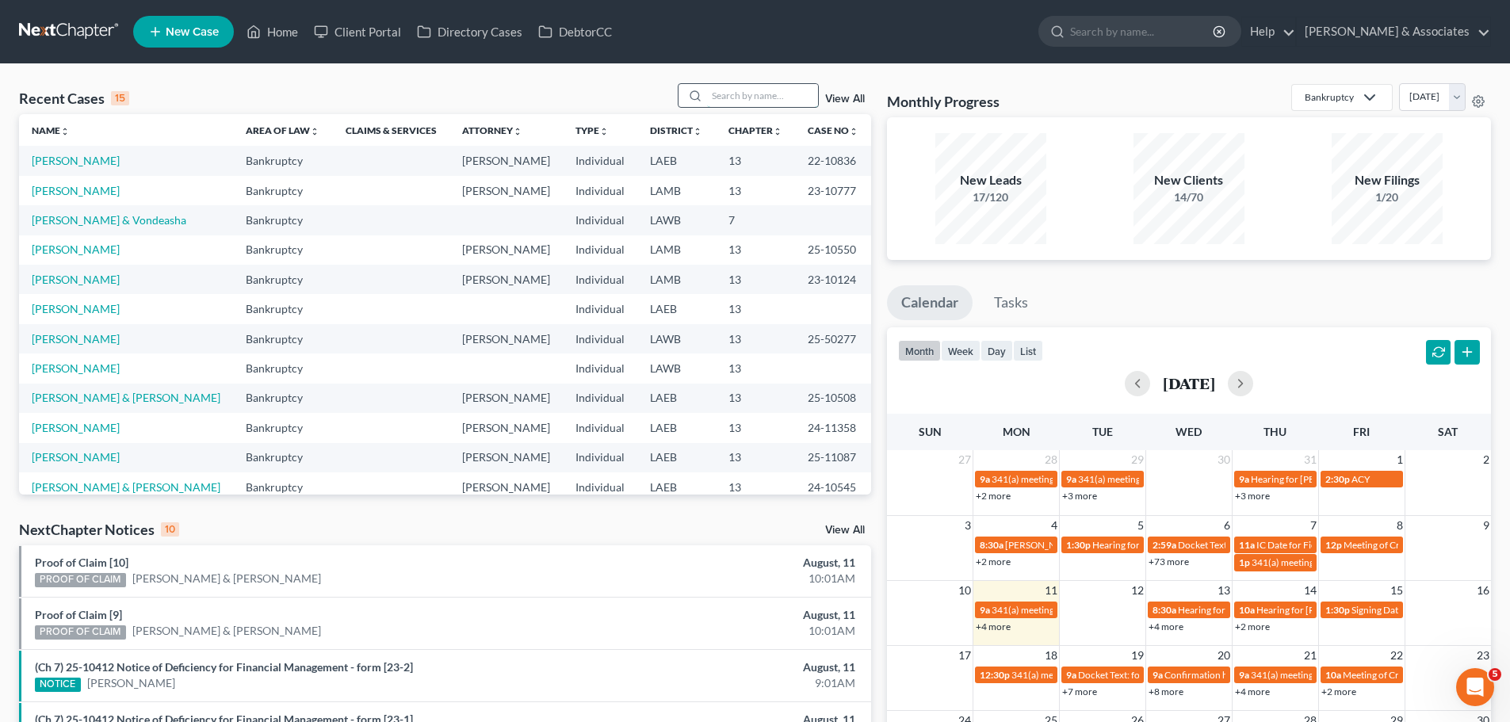
click at [735, 92] on input "search" at bounding box center [762, 95] width 111 height 23
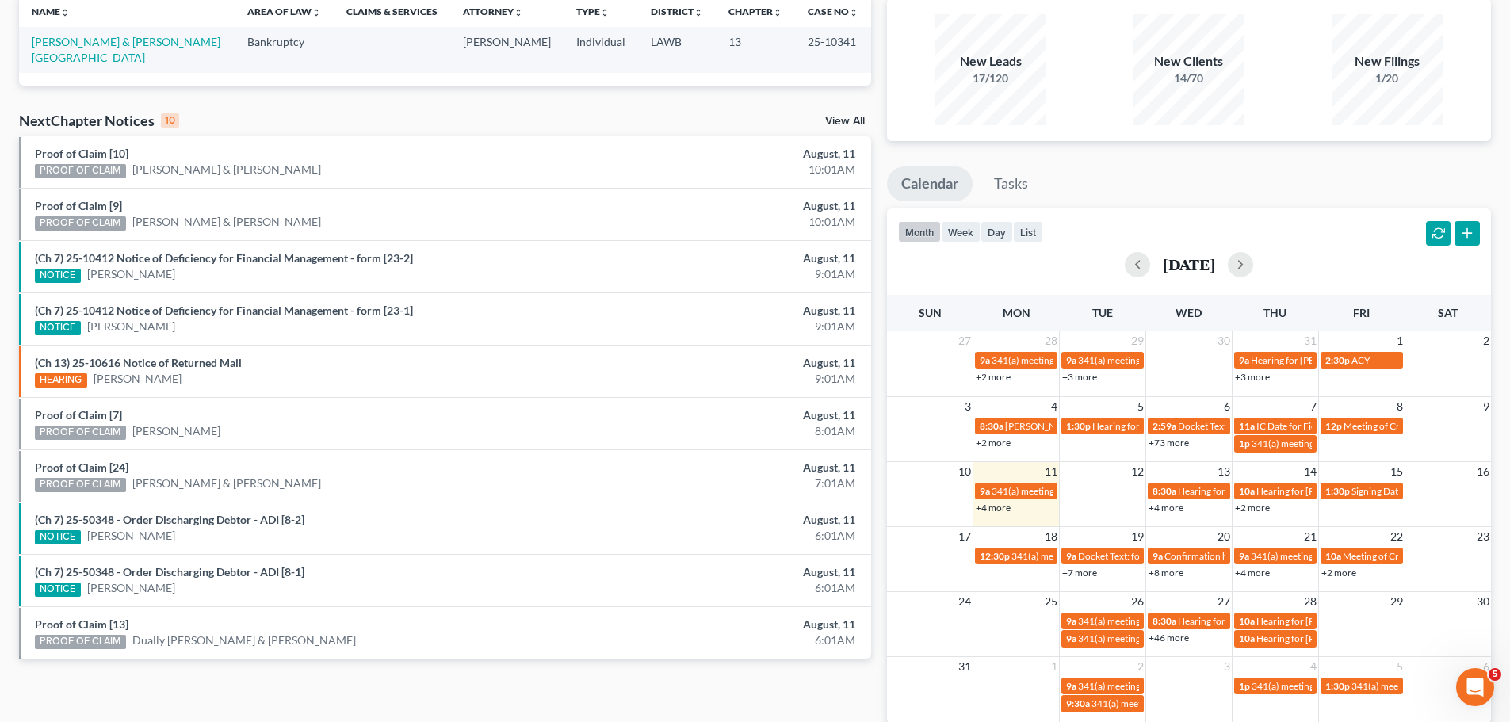
scroll to position [114, 0]
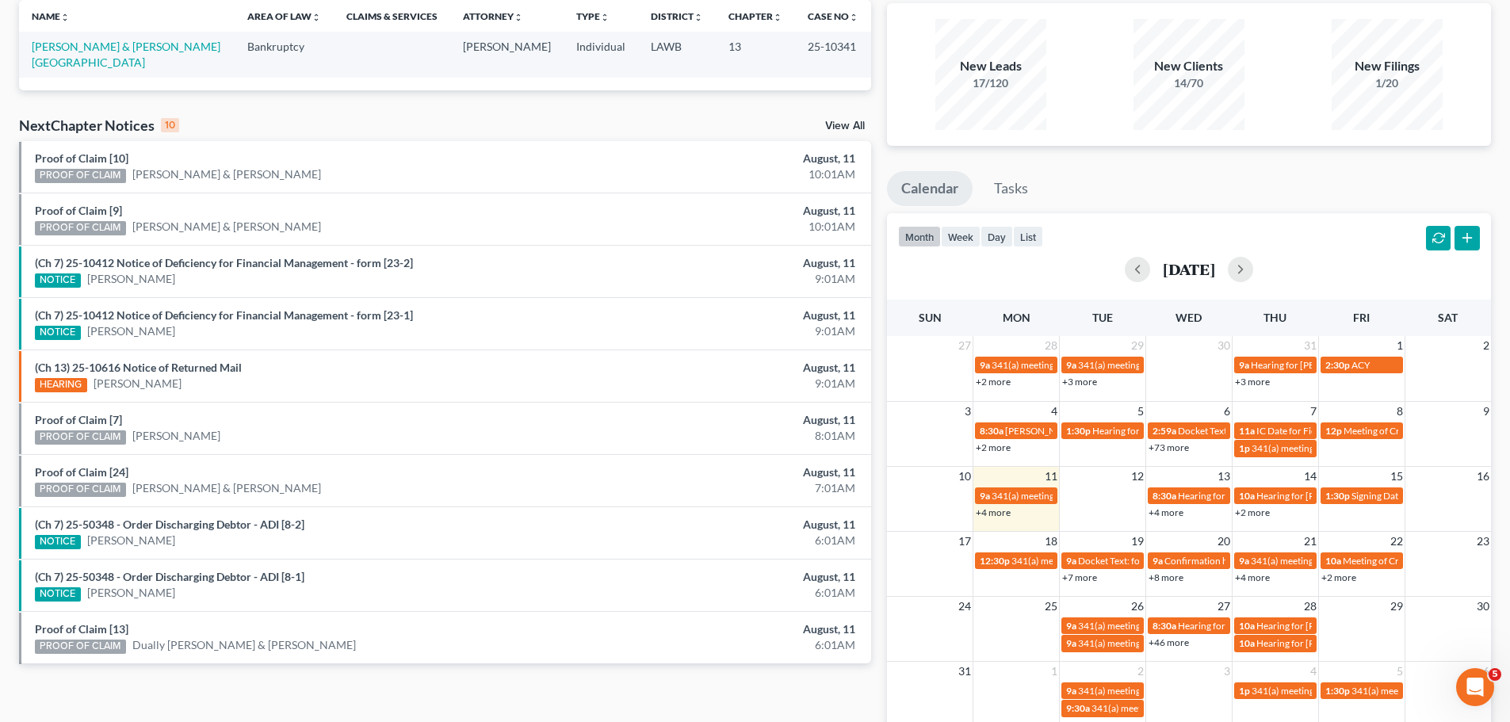
type input "[PERSON_NAME]"
click at [138, 39] on td "[PERSON_NAME] & [PERSON_NAME][GEOGRAPHIC_DATA]" at bounding box center [127, 54] width 216 height 45
click at [139, 48] on link "[PERSON_NAME] & [PERSON_NAME][GEOGRAPHIC_DATA]" at bounding box center [126, 54] width 189 height 29
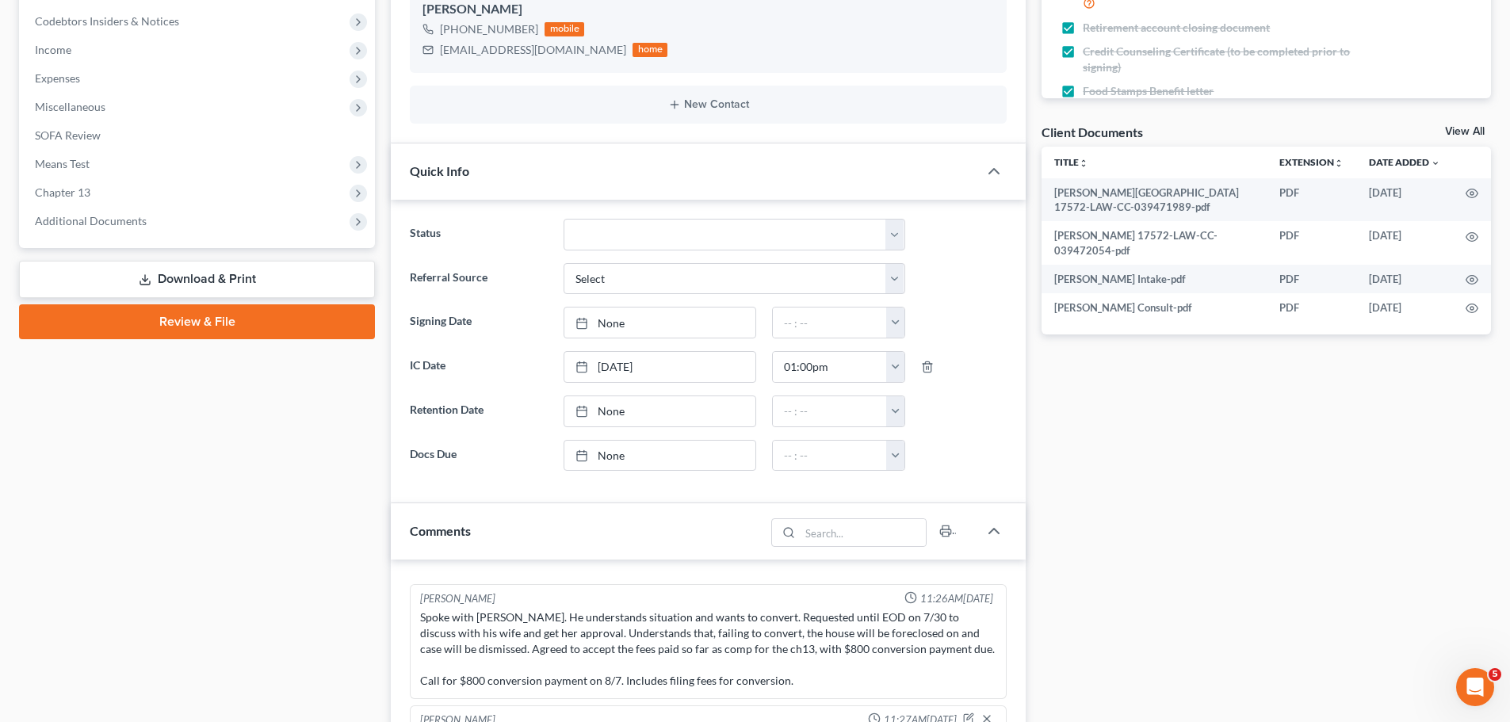
scroll to position [476, 0]
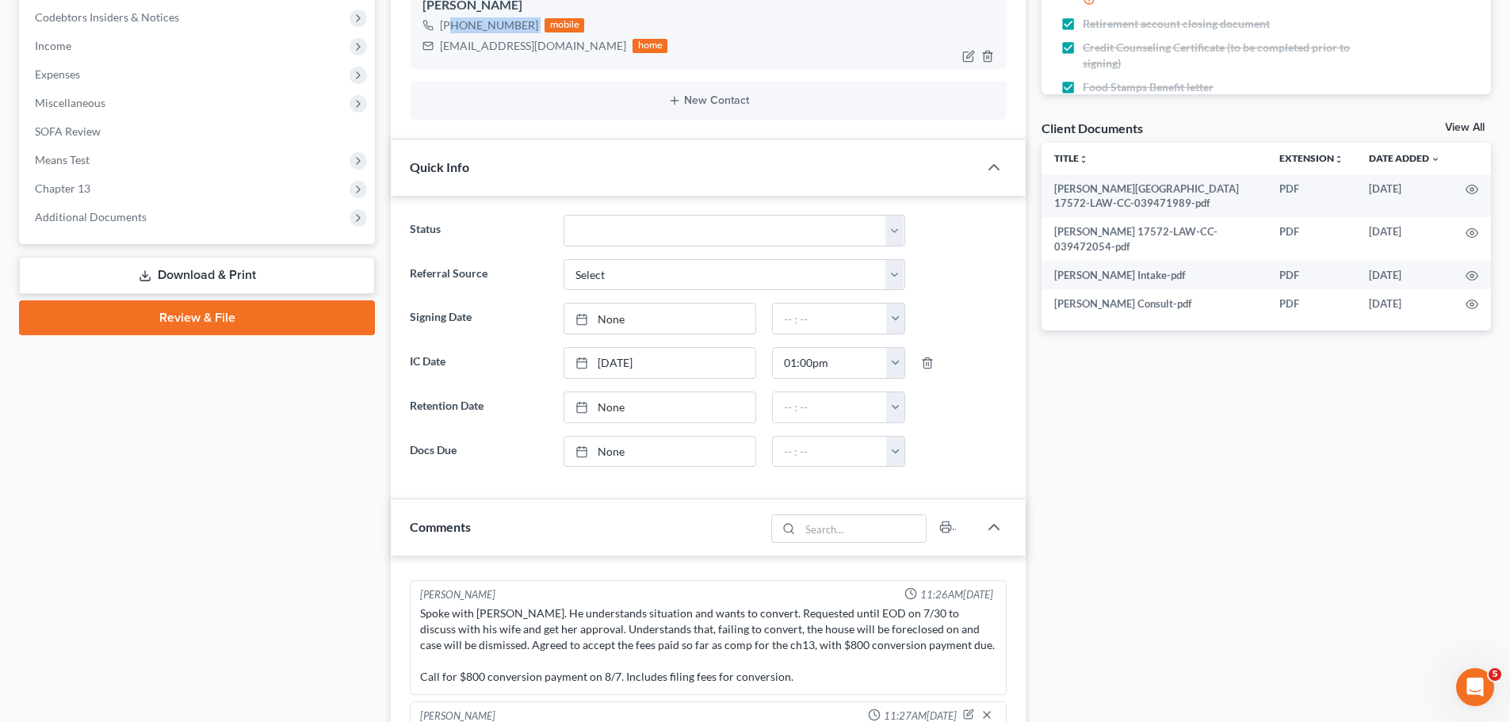
drag, startPoint x: 453, startPoint y: 24, endPoint x: 535, endPoint y: 23, distance: 81.6
click at [535, 23] on div "[PHONE_NUMBER] mobile" at bounding box center [544, 25] width 245 height 21
copy div "[PHONE_NUMBER]"
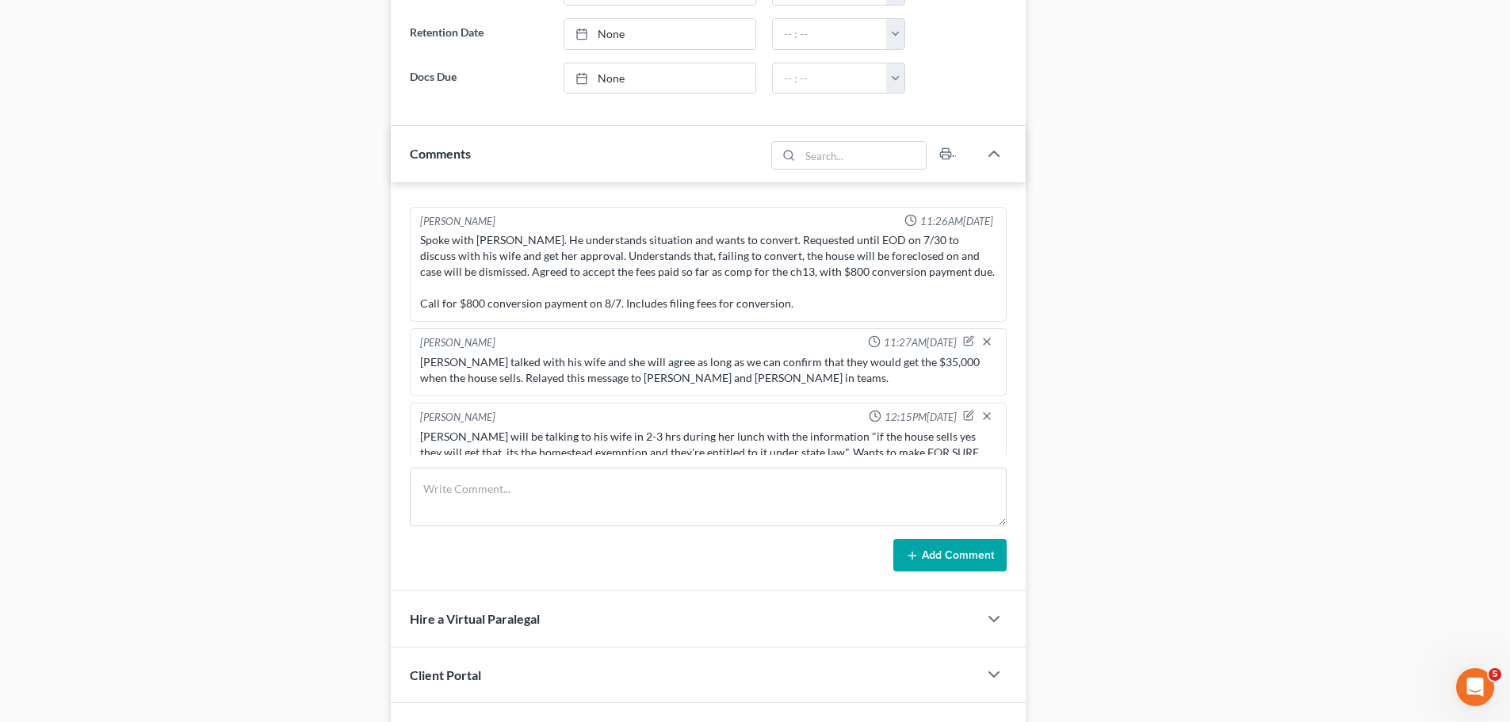
scroll to position [843, 0]
